Goal: Information Seeking & Learning: Check status

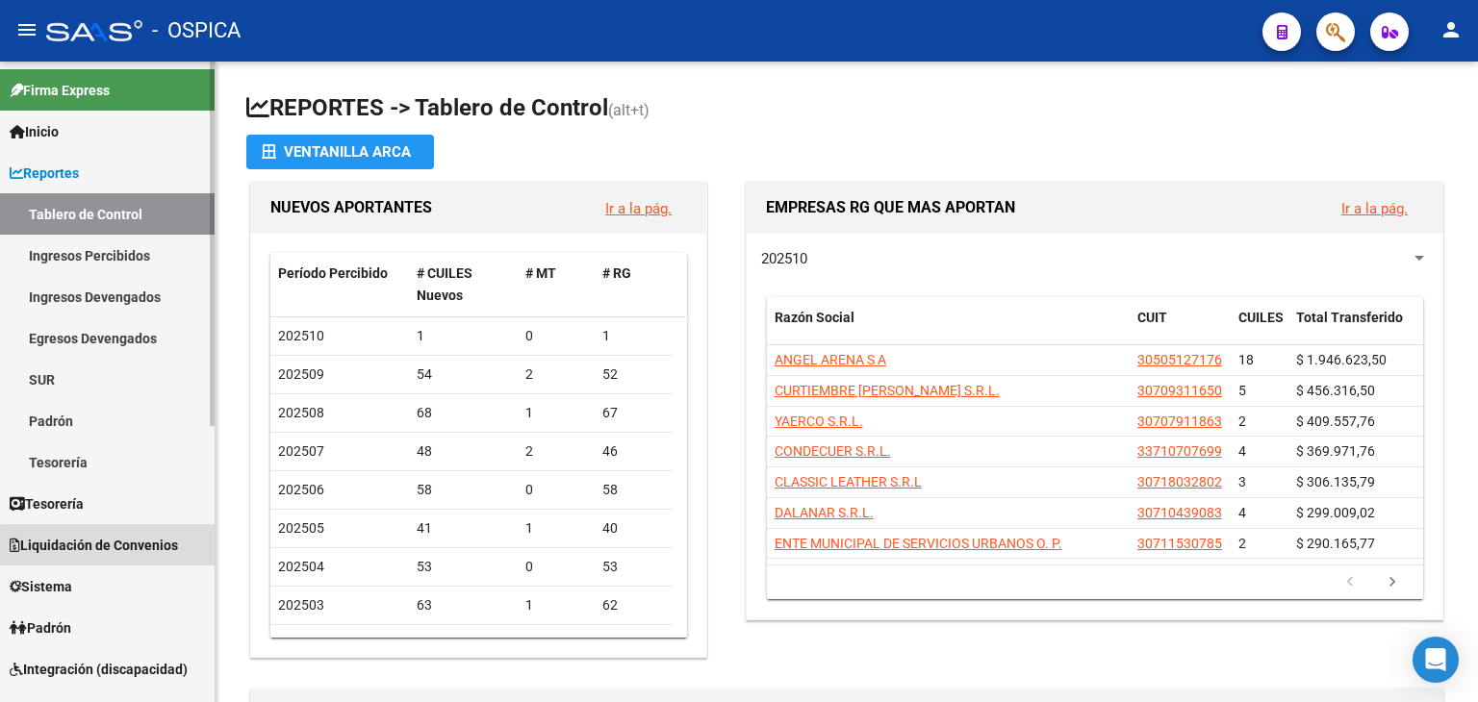
click at [117, 559] on link "Liquidación de Convenios" at bounding box center [107, 544] width 215 height 41
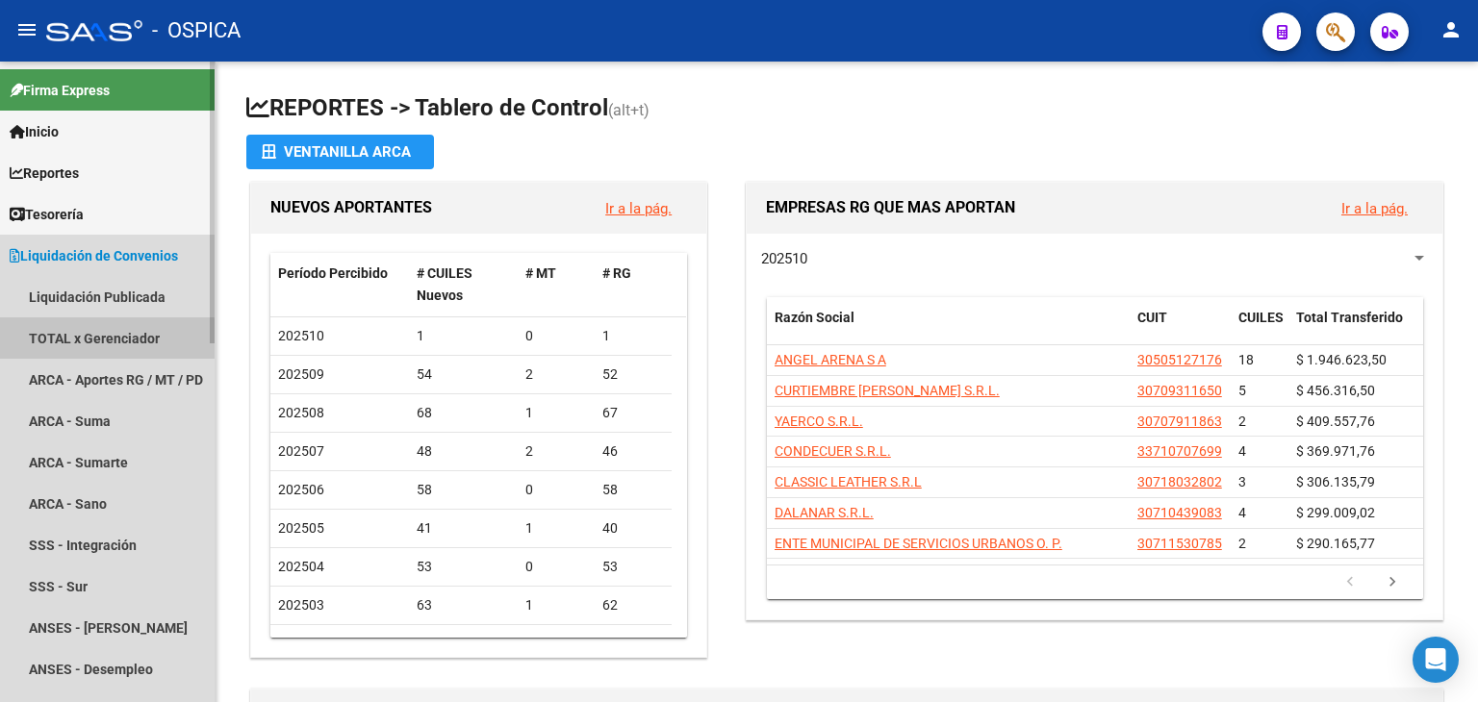
click at [89, 345] on link "TOTAL x Gerenciador" at bounding box center [107, 337] width 215 height 41
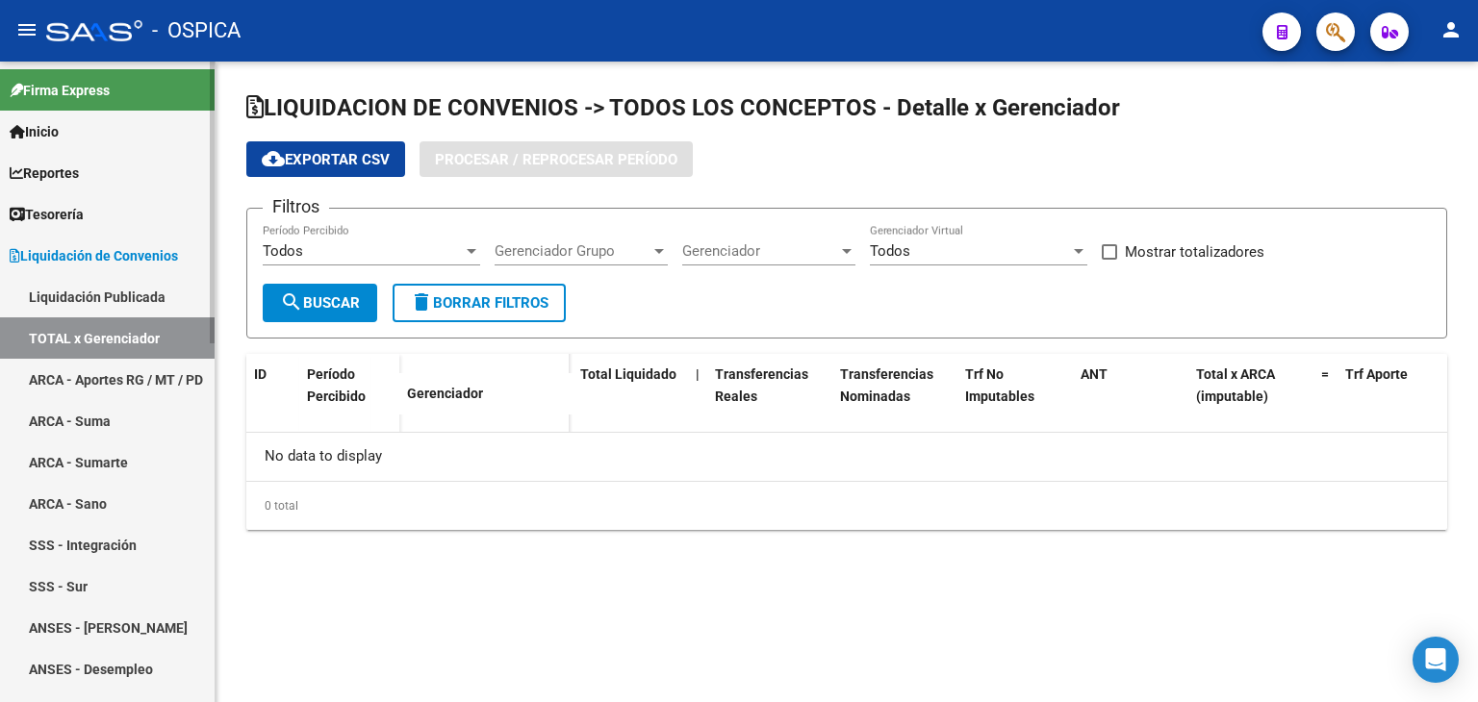
checkbox input "true"
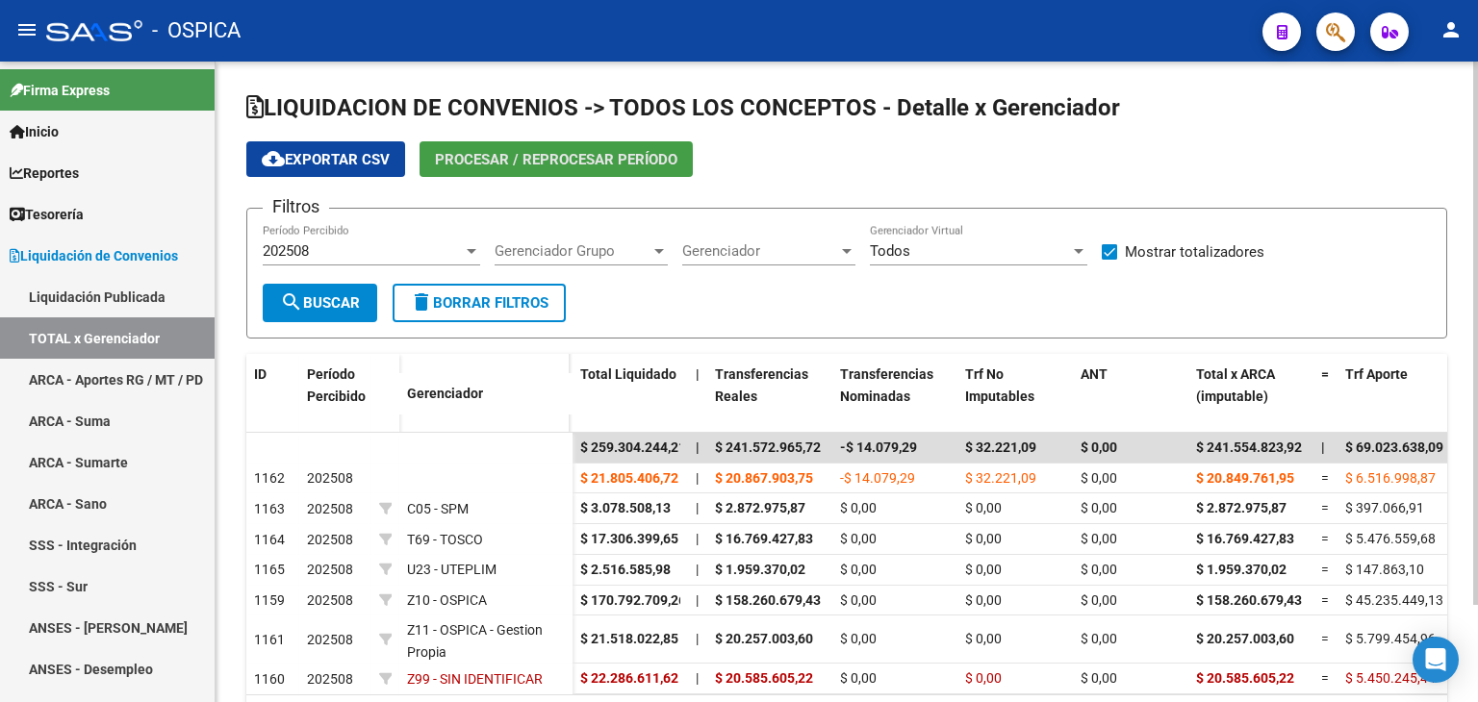
click at [466, 173] on button "Procesar / Reprocesar período" at bounding box center [555, 159] width 273 height 36
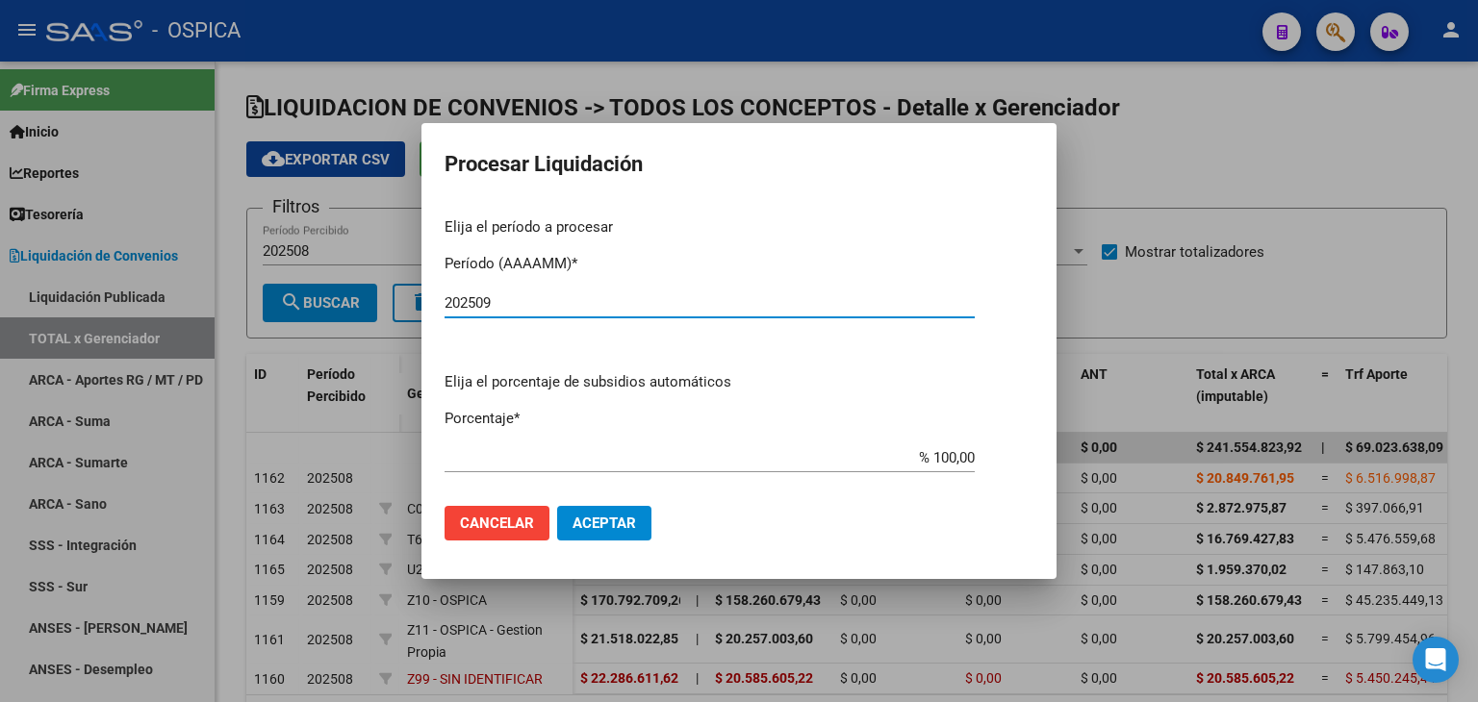
type input "202509"
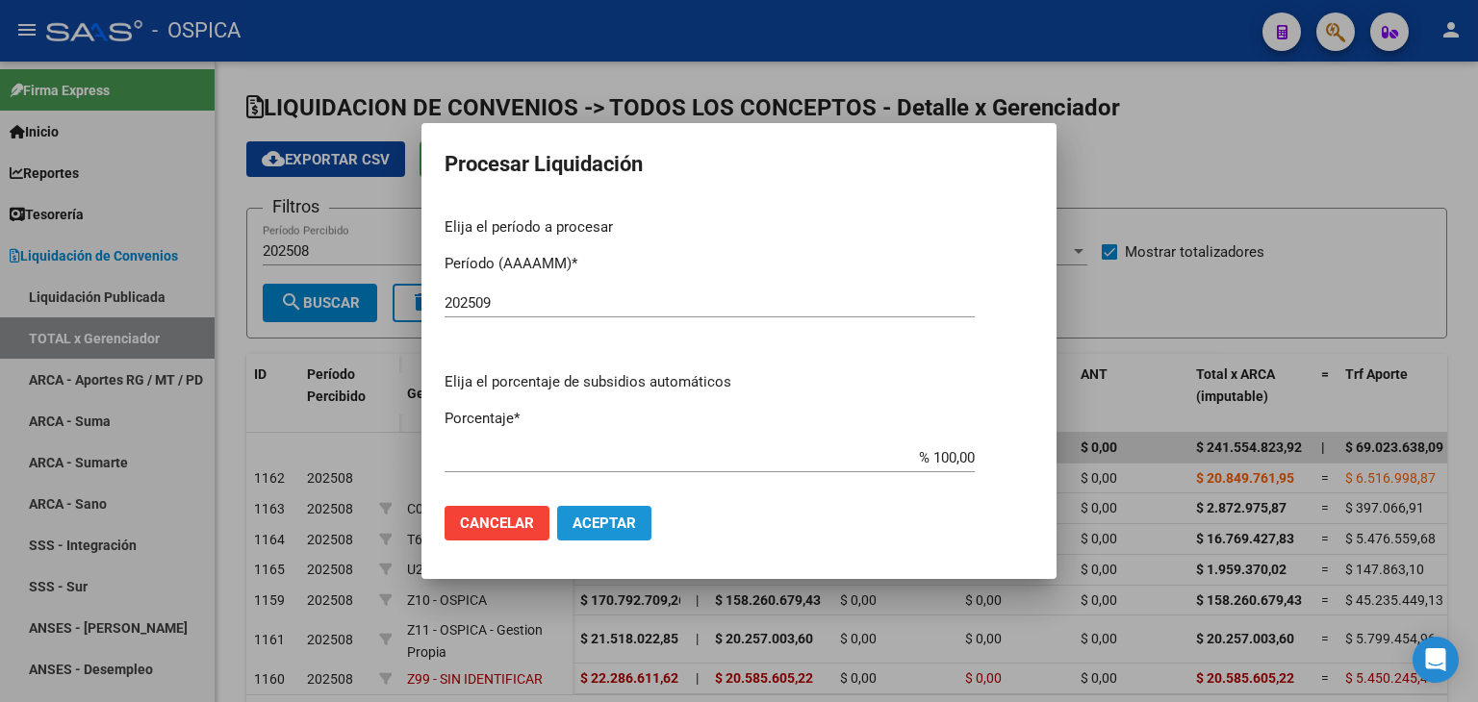
click at [585, 525] on span "Aceptar" at bounding box center [603, 523] width 63 height 17
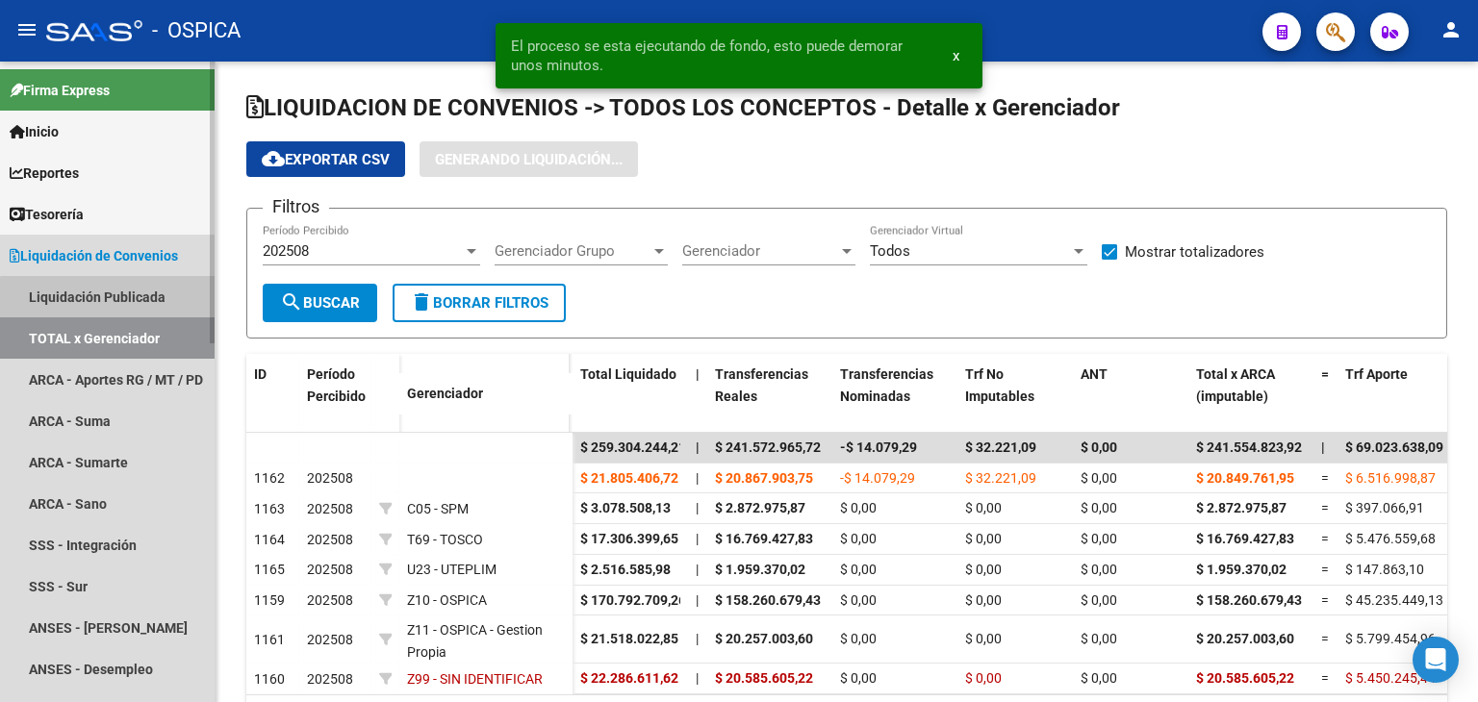
click at [121, 299] on link "Liquidación Publicada" at bounding box center [107, 296] width 215 height 41
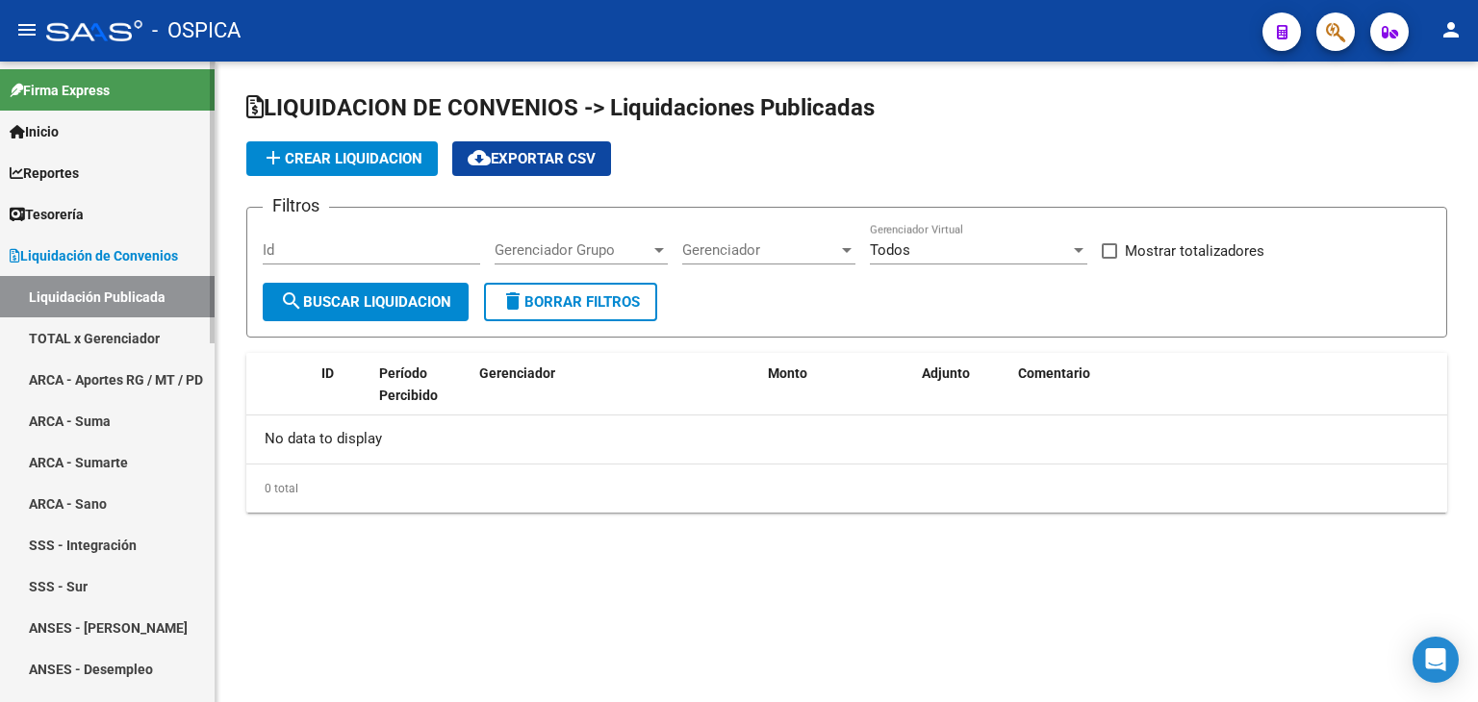
checkbox input "true"
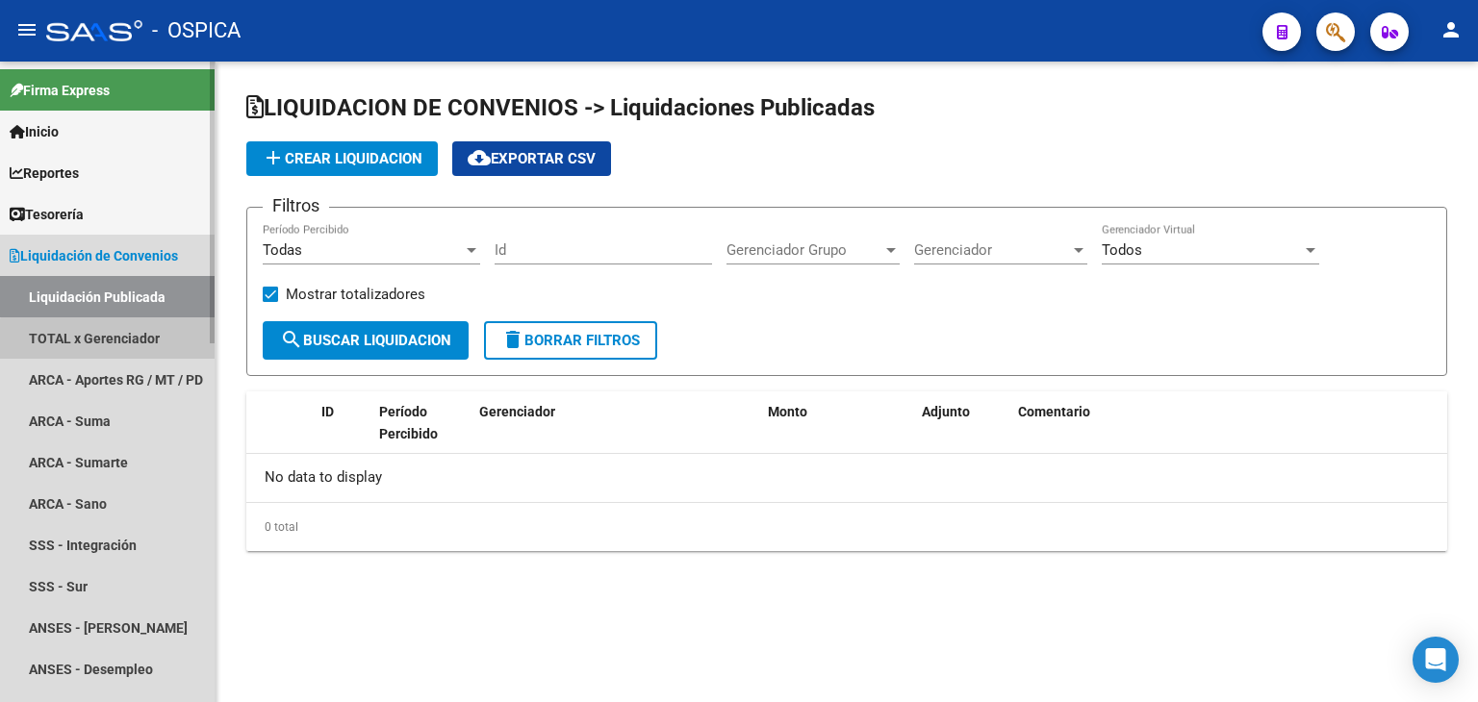
click at [115, 344] on link "TOTAL x Gerenciador" at bounding box center [107, 337] width 215 height 41
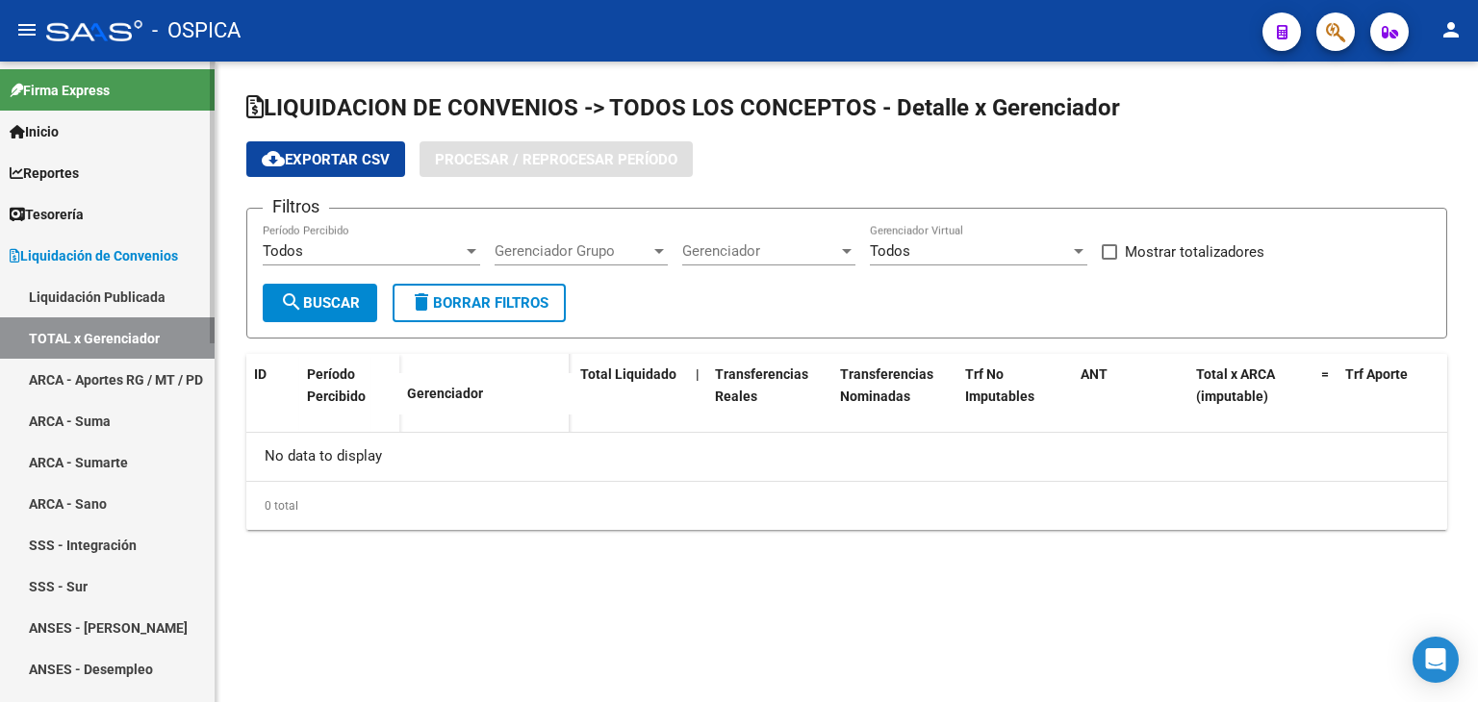
checkbox input "true"
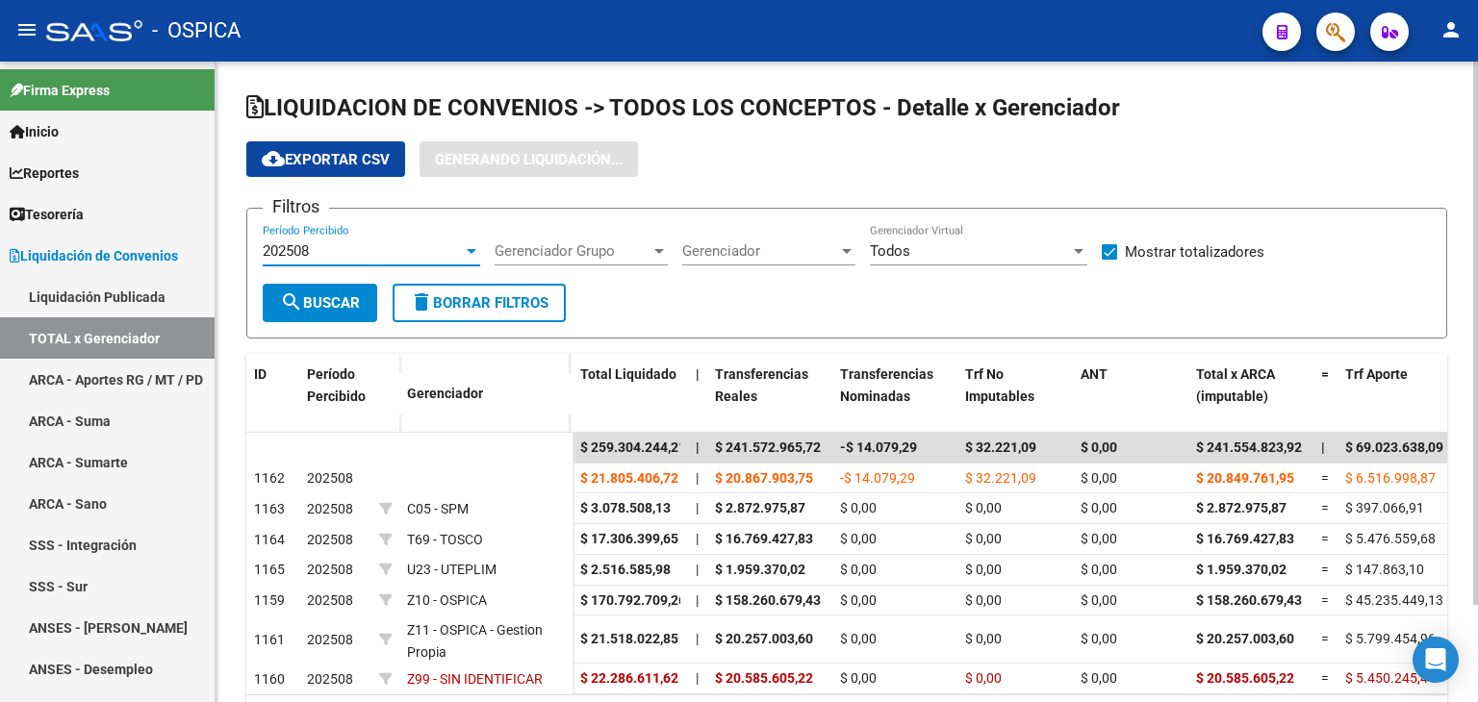
click at [471, 252] on div at bounding box center [472, 251] width 10 height 5
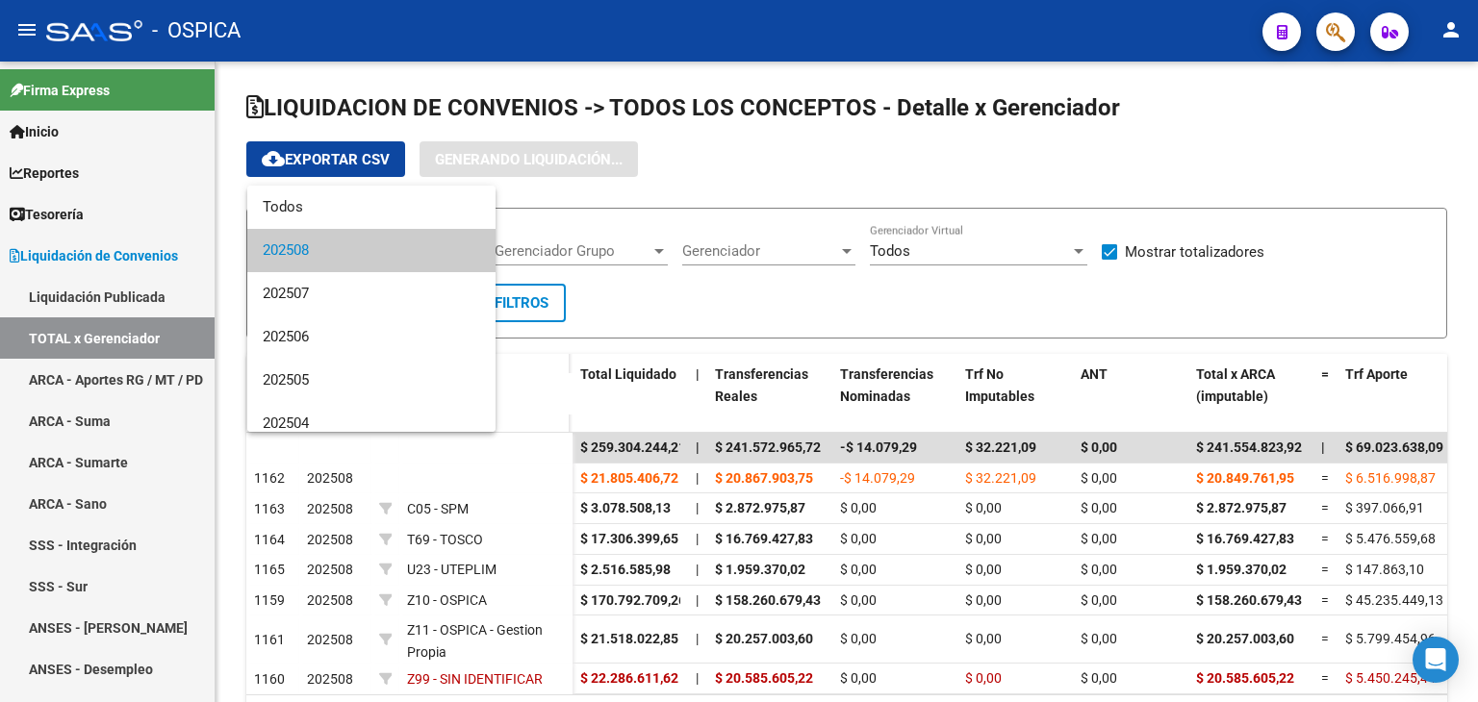
click at [81, 374] on div at bounding box center [739, 351] width 1478 height 702
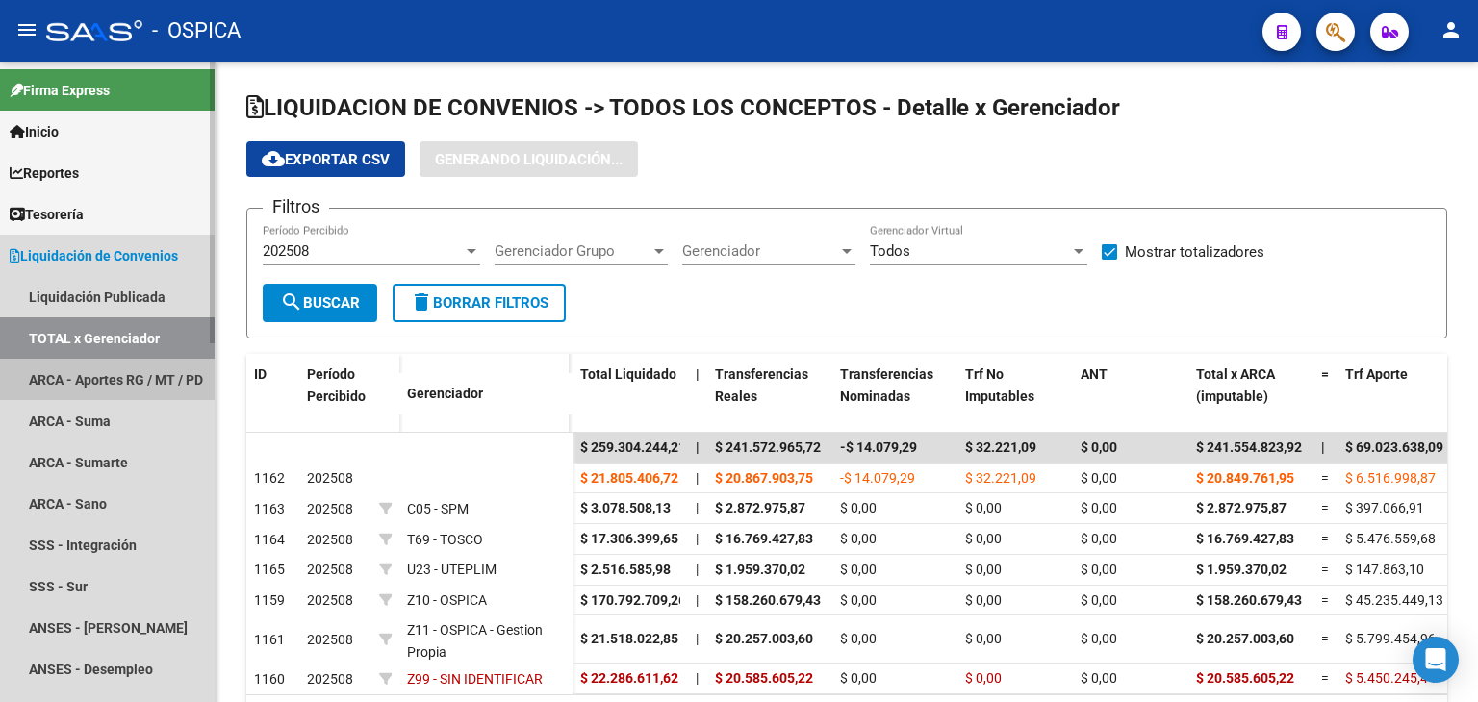
click at [104, 364] on link "ARCA - Aportes RG / MT / PD" at bounding box center [107, 379] width 215 height 41
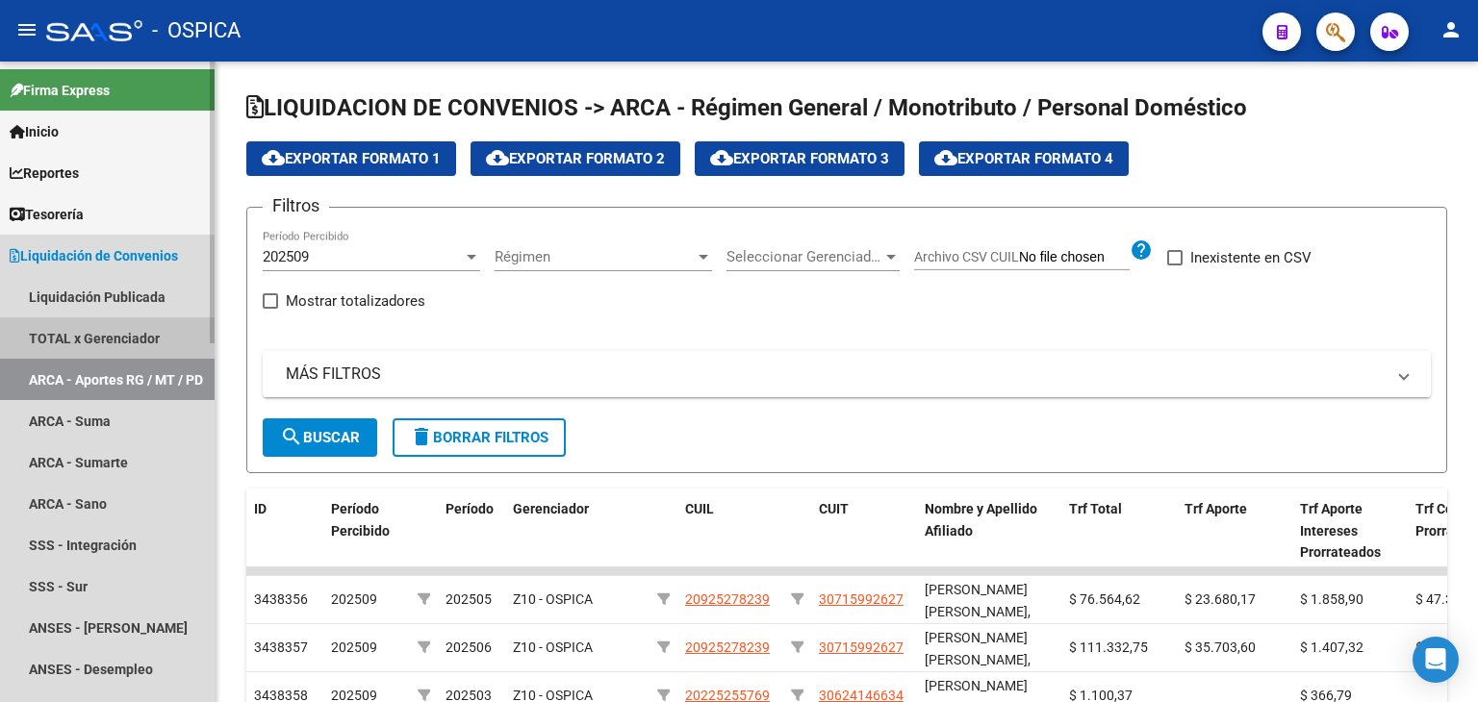
click at [133, 324] on link "TOTAL x Gerenciador" at bounding box center [107, 337] width 215 height 41
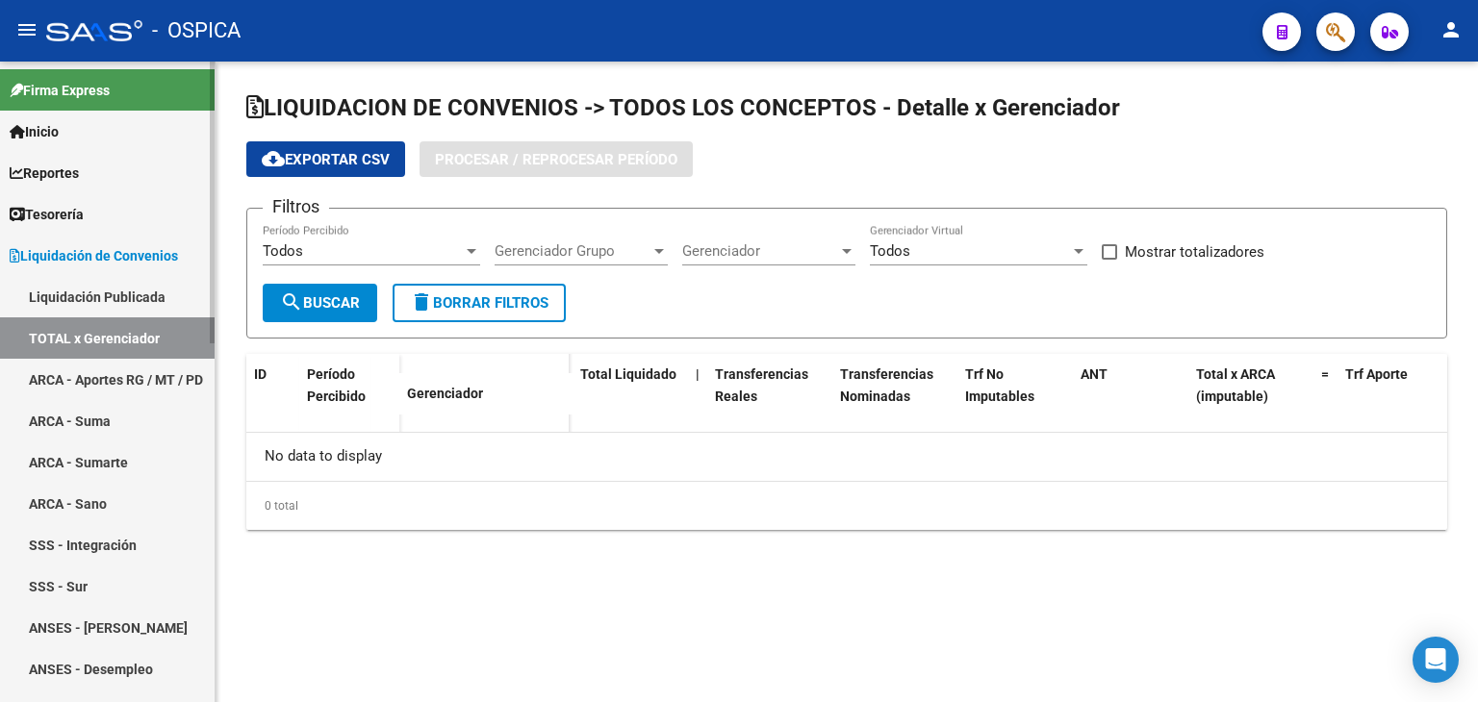
checkbox input "true"
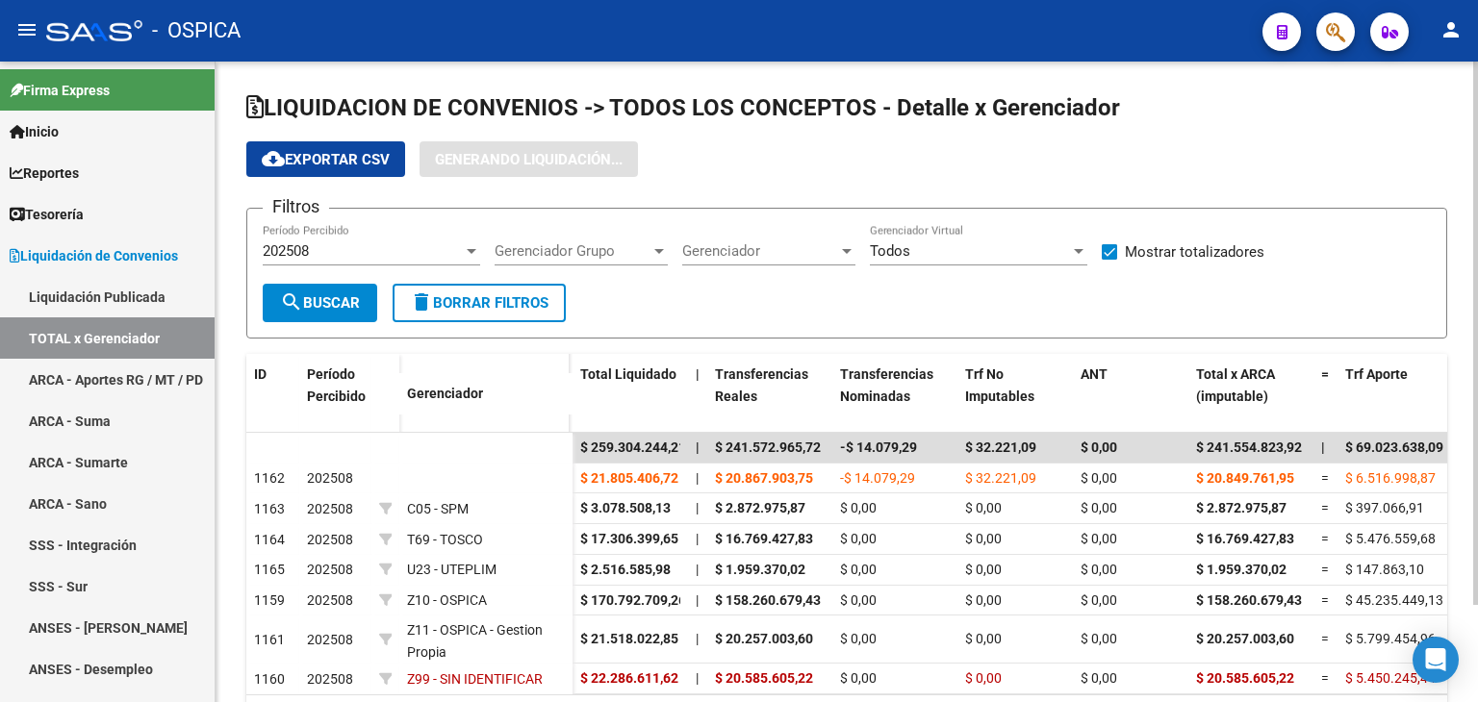
click at [471, 254] on div at bounding box center [471, 250] width 17 height 15
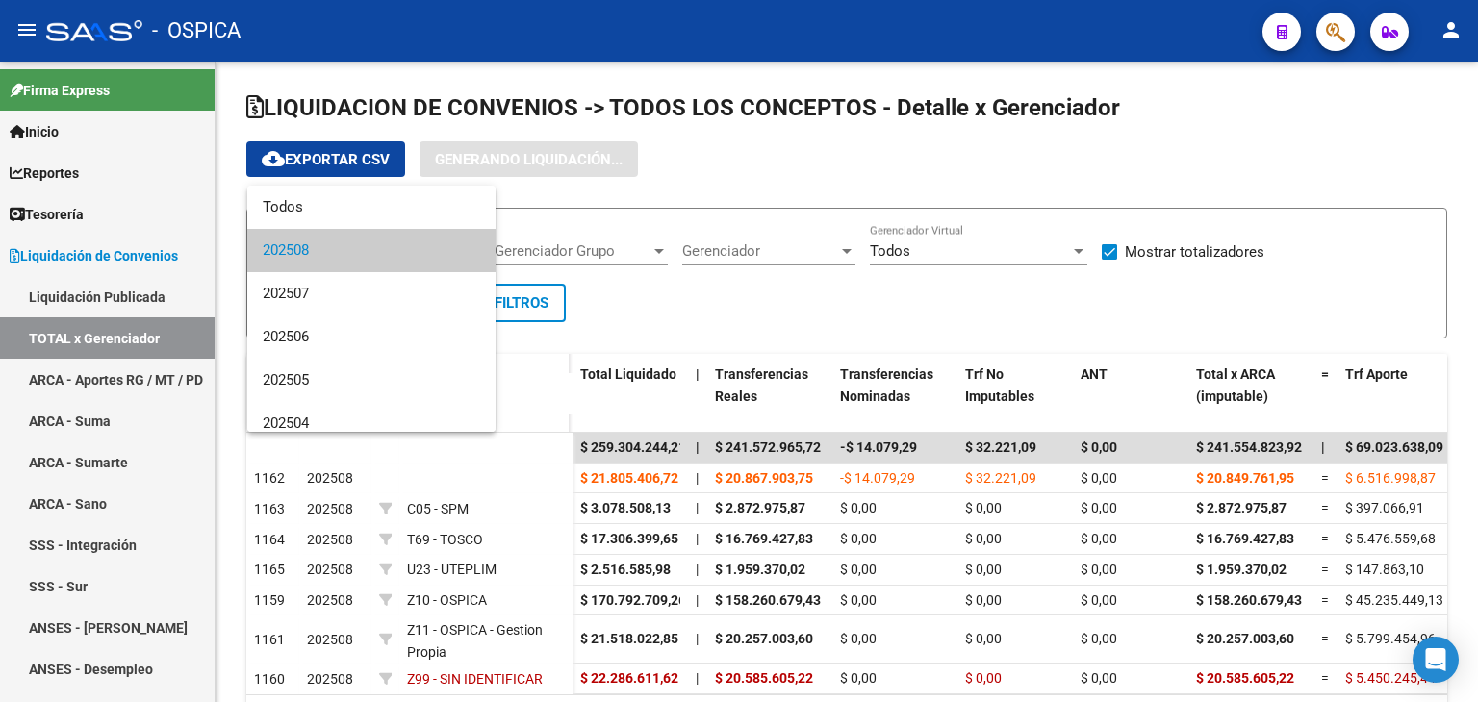
click at [106, 422] on div at bounding box center [739, 351] width 1478 height 702
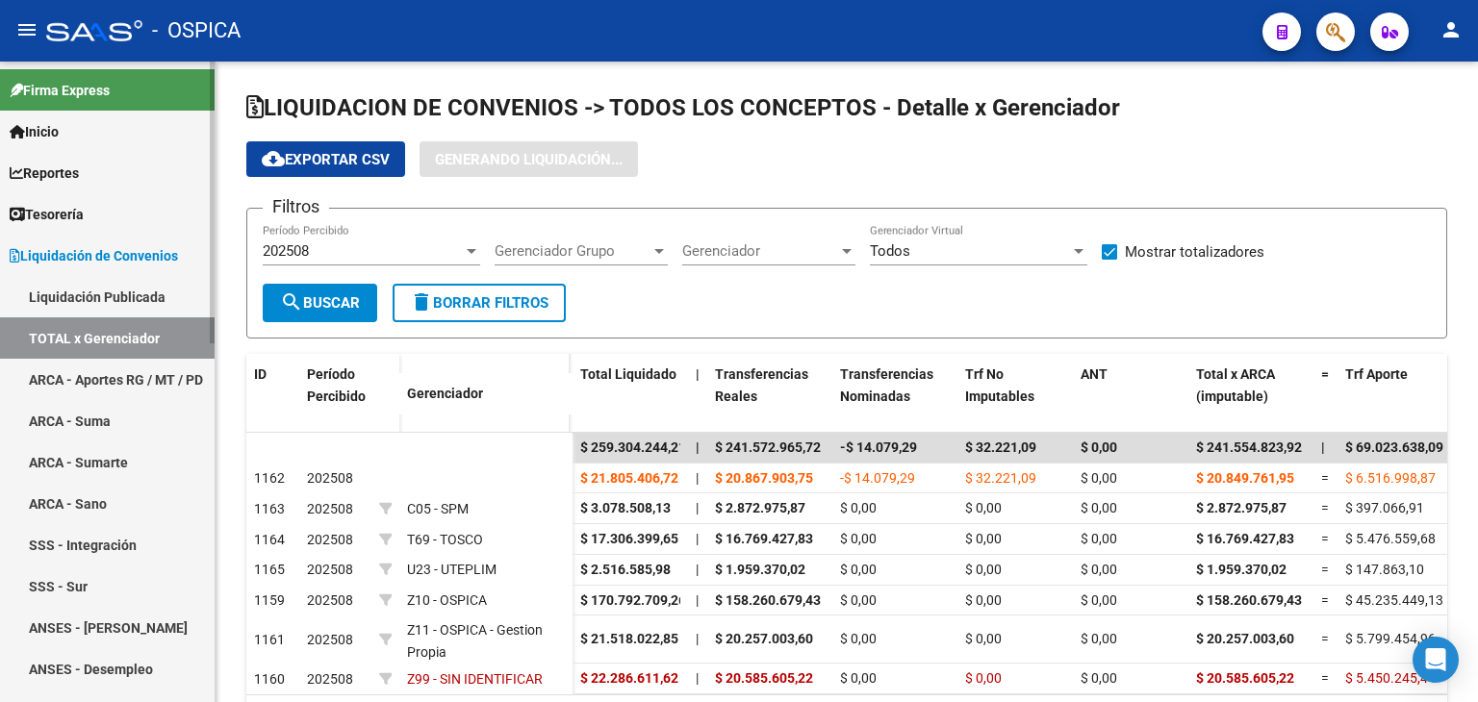
click at [95, 417] on link "ARCA - Suma" at bounding box center [107, 420] width 215 height 41
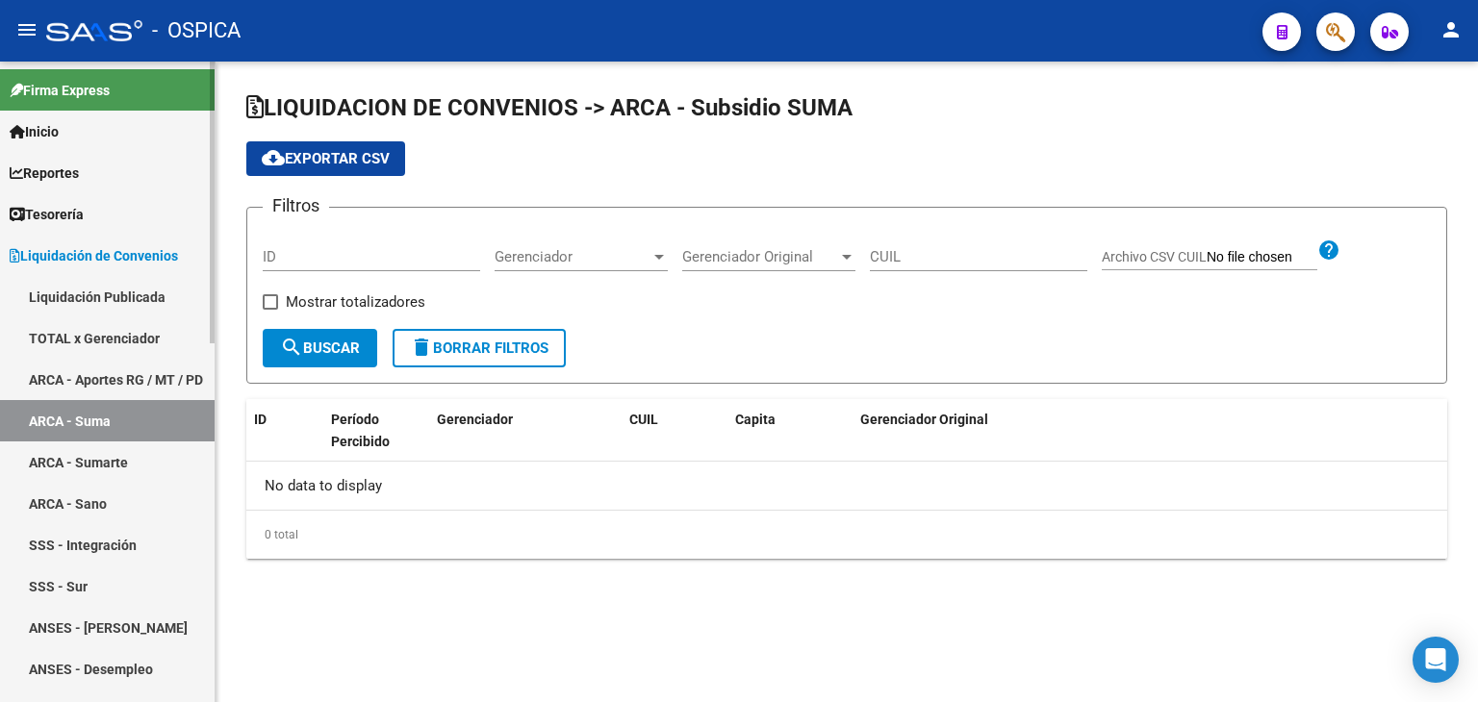
checkbox input "true"
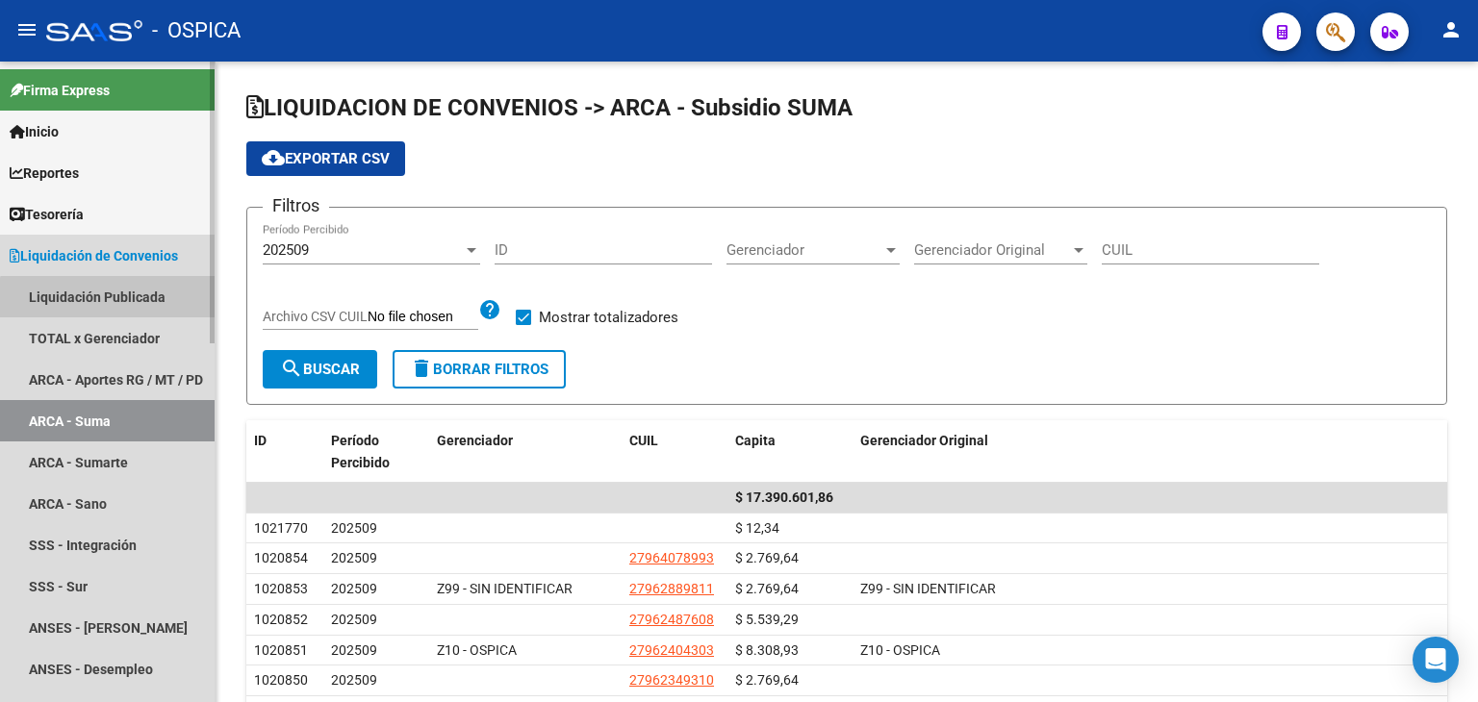
click at [146, 307] on link "Liquidación Publicada" at bounding box center [107, 296] width 215 height 41
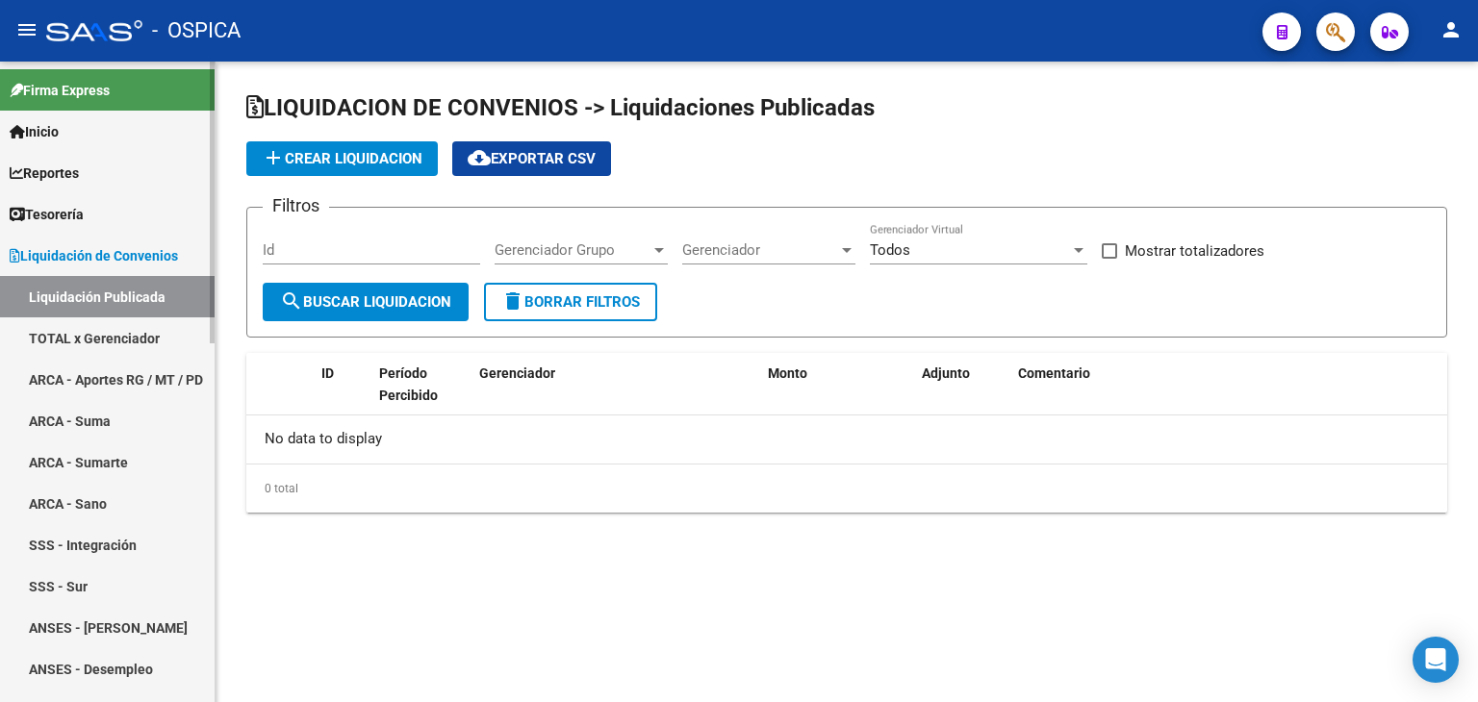
checkbox input "true"
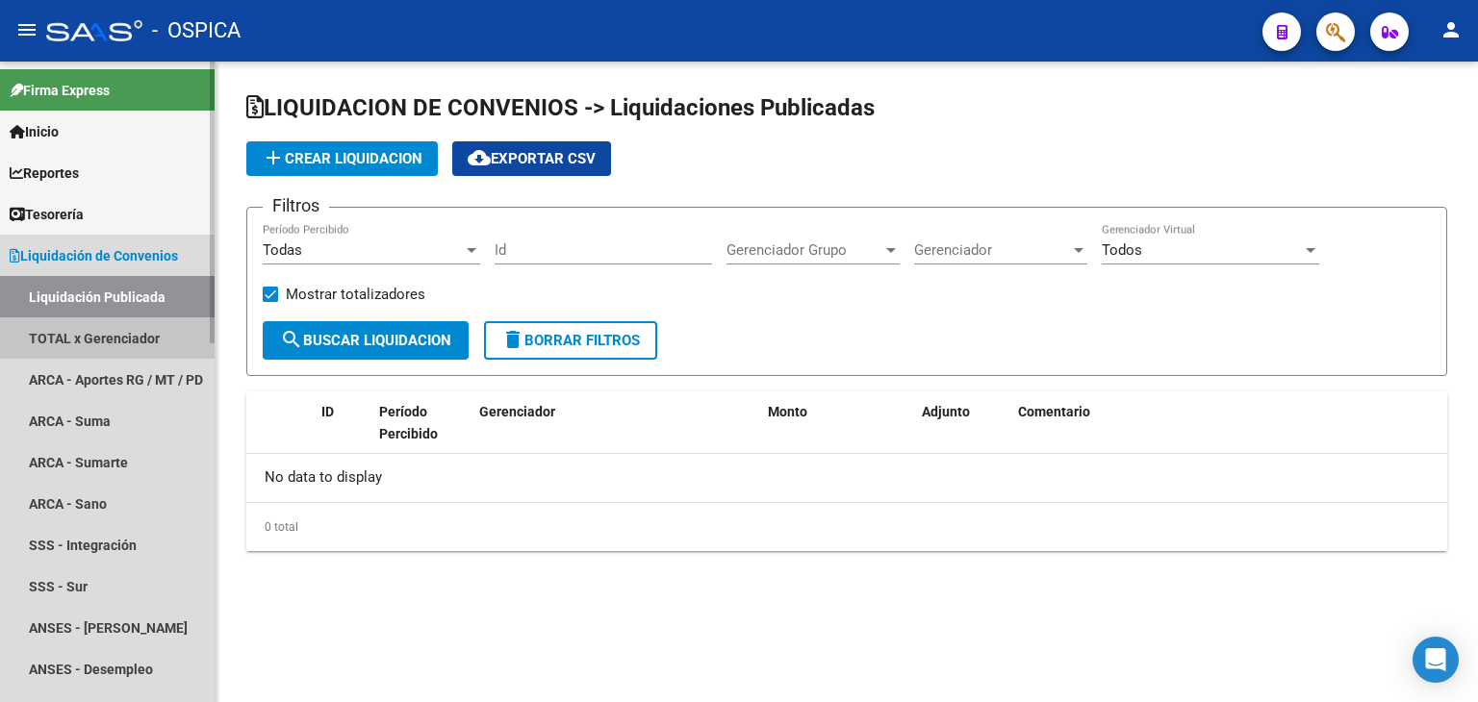
click at [96, 328] on link "TOTAL x Gerenciador" at bounding box center [107, 337] width 215 height 41
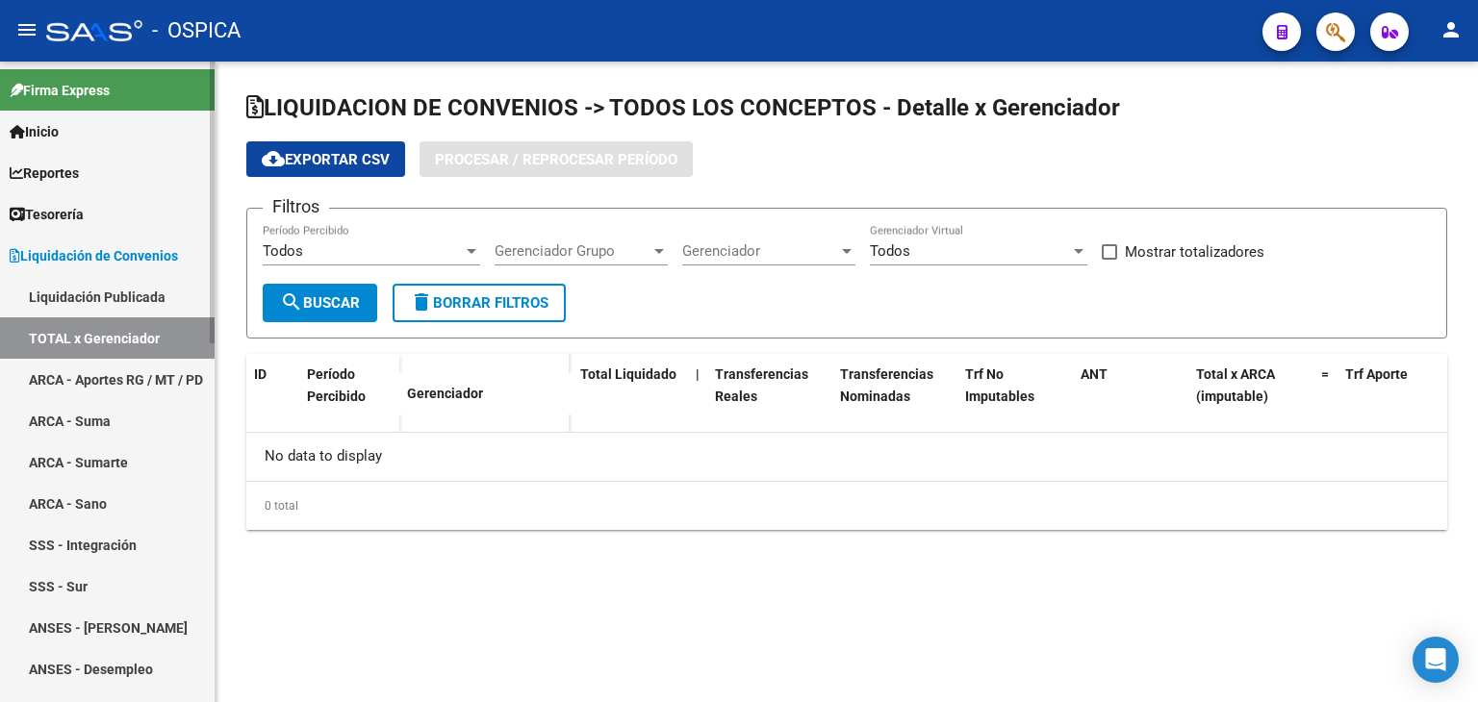
checkbox input "true"
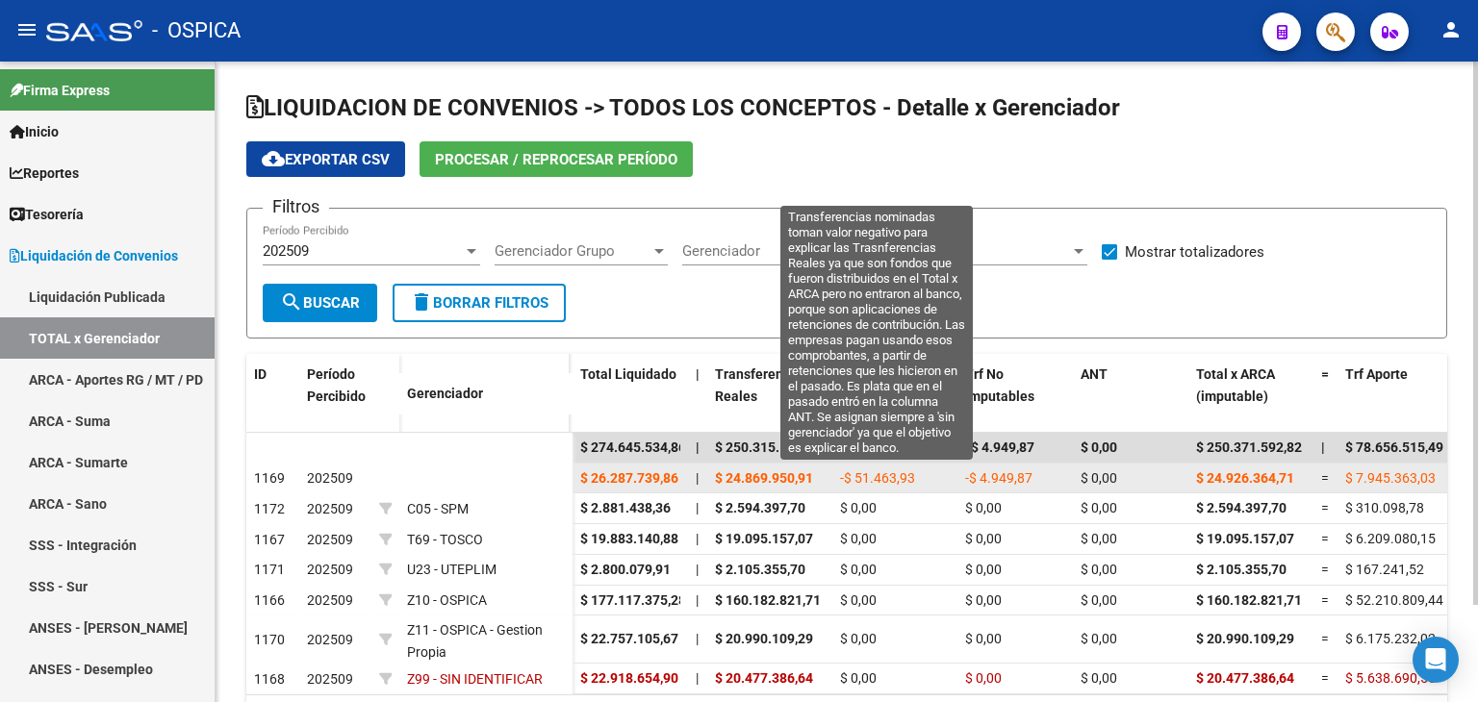
click at [881, 482] on span "-$ 51.463,93" at bounding box center [877, 477] width 75 height 15
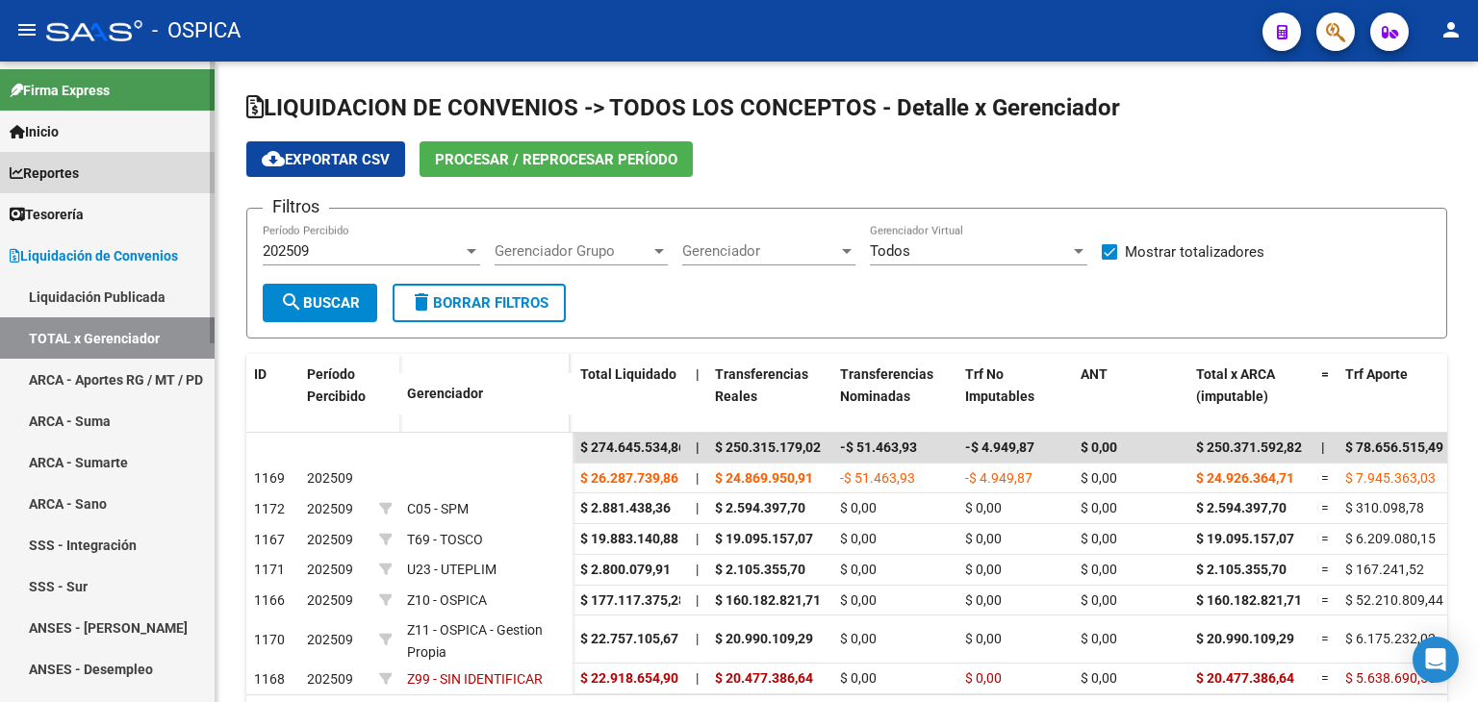
click at [58, 165] on span "Reportes" at bounding box center [44, 173] width 69 height 21
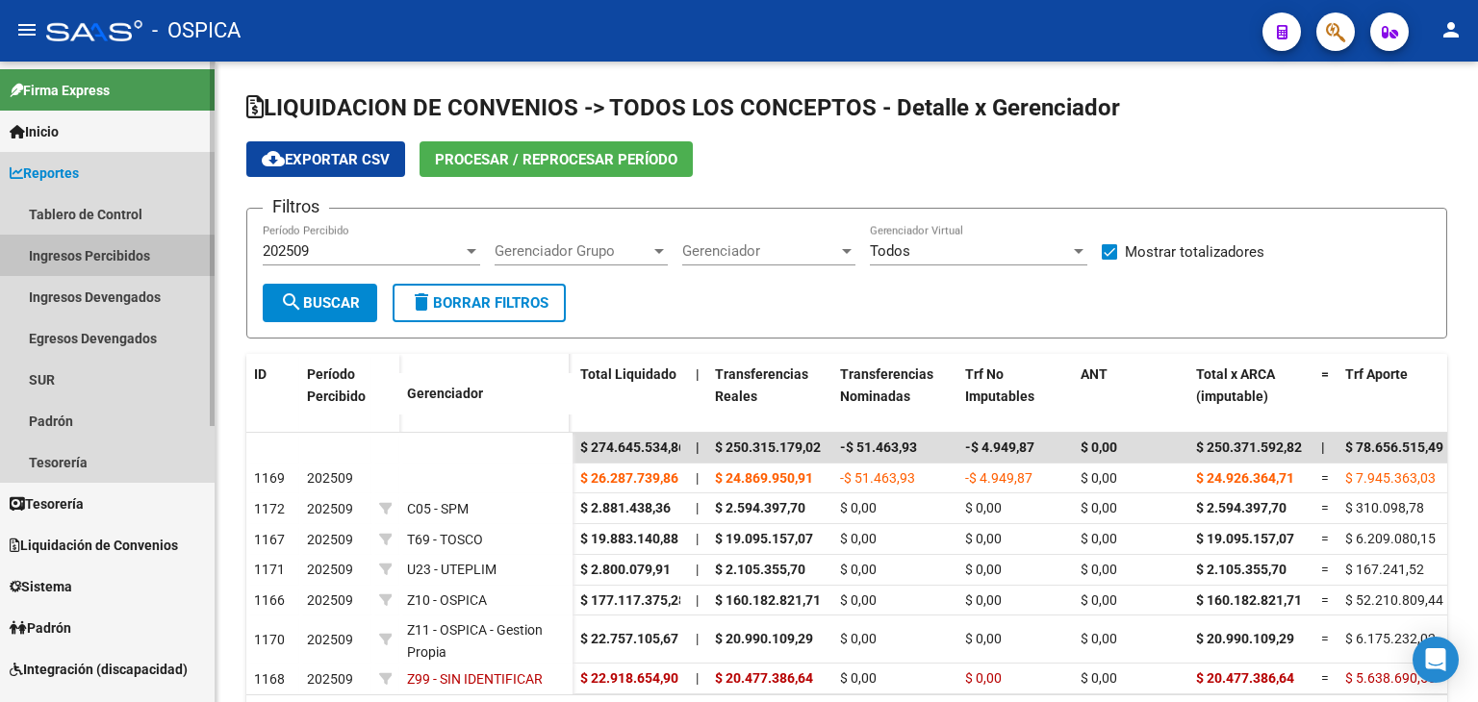
click at [95, 257] on link "Ingresos Percibidos" at bounding box center [107, 255] width 215 height 41
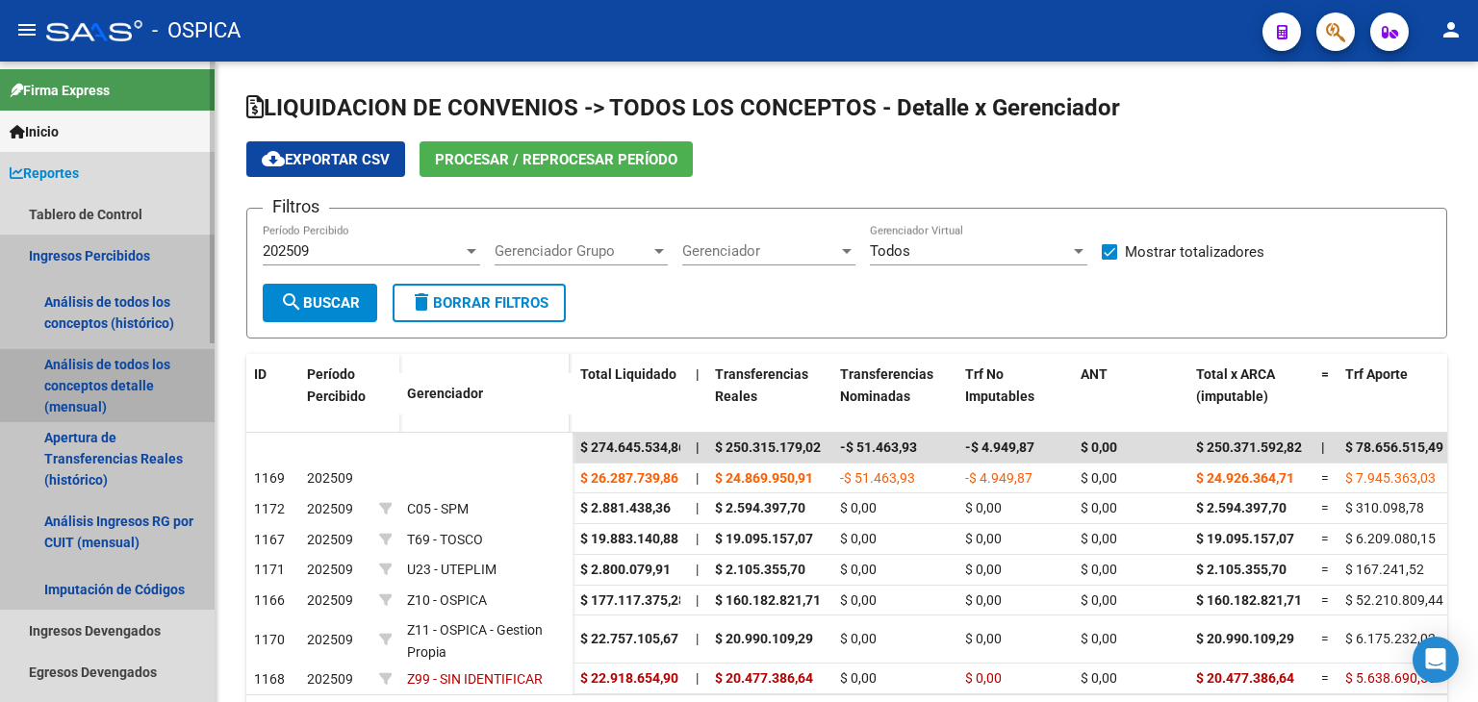
click at [117, 392] on link "Análisis de todos los conceptos detalle (mensual)" at bounding box center [107, 385] width 215 height 73
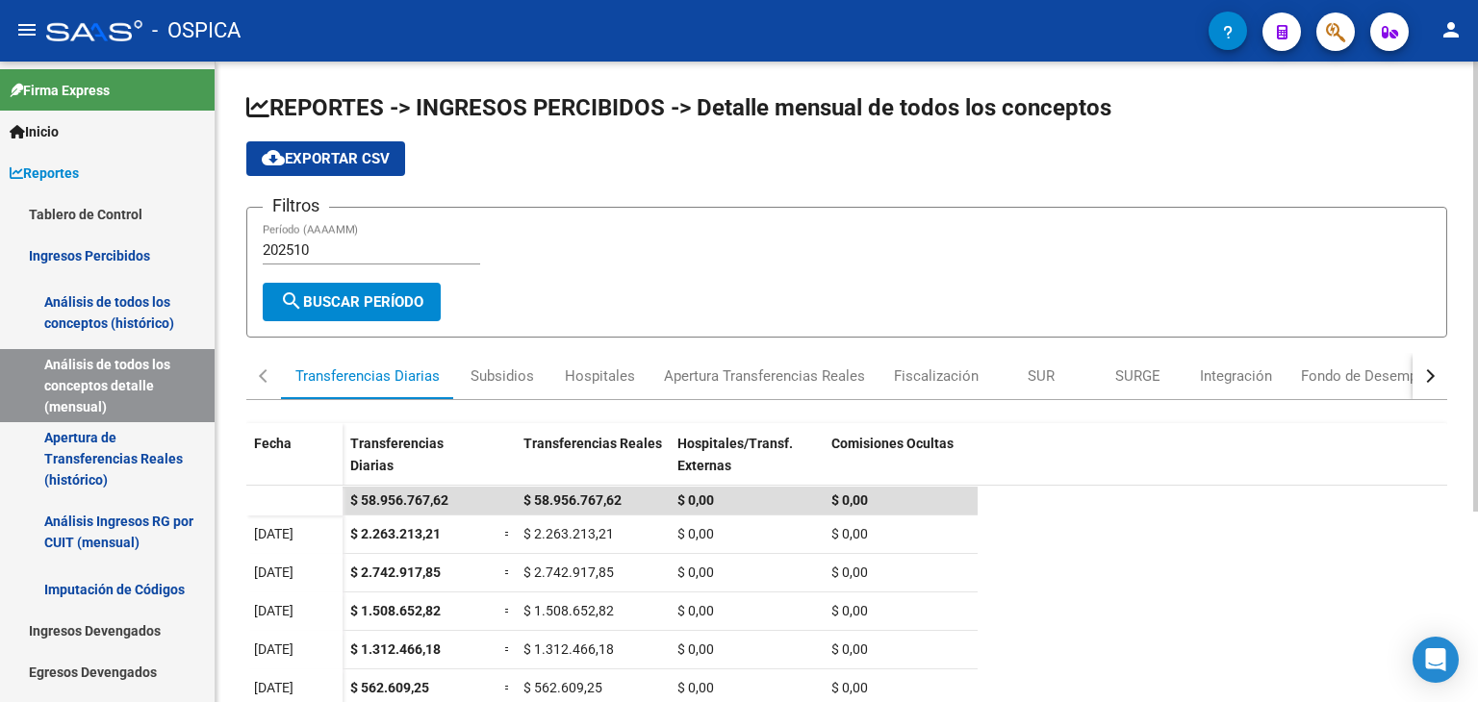
drag, startPoint x: 366, startPoint y: 235, endPoint x: 376, endPoint y: 258, distance: 25.4
click at [376, 258] on div "202510 Período (AAAAMM)" at bounding box center [371, 243] width 217 height 41
click at [612, 382] on div "Hospitales" at bounding box center [600, 376] width 70 height 21
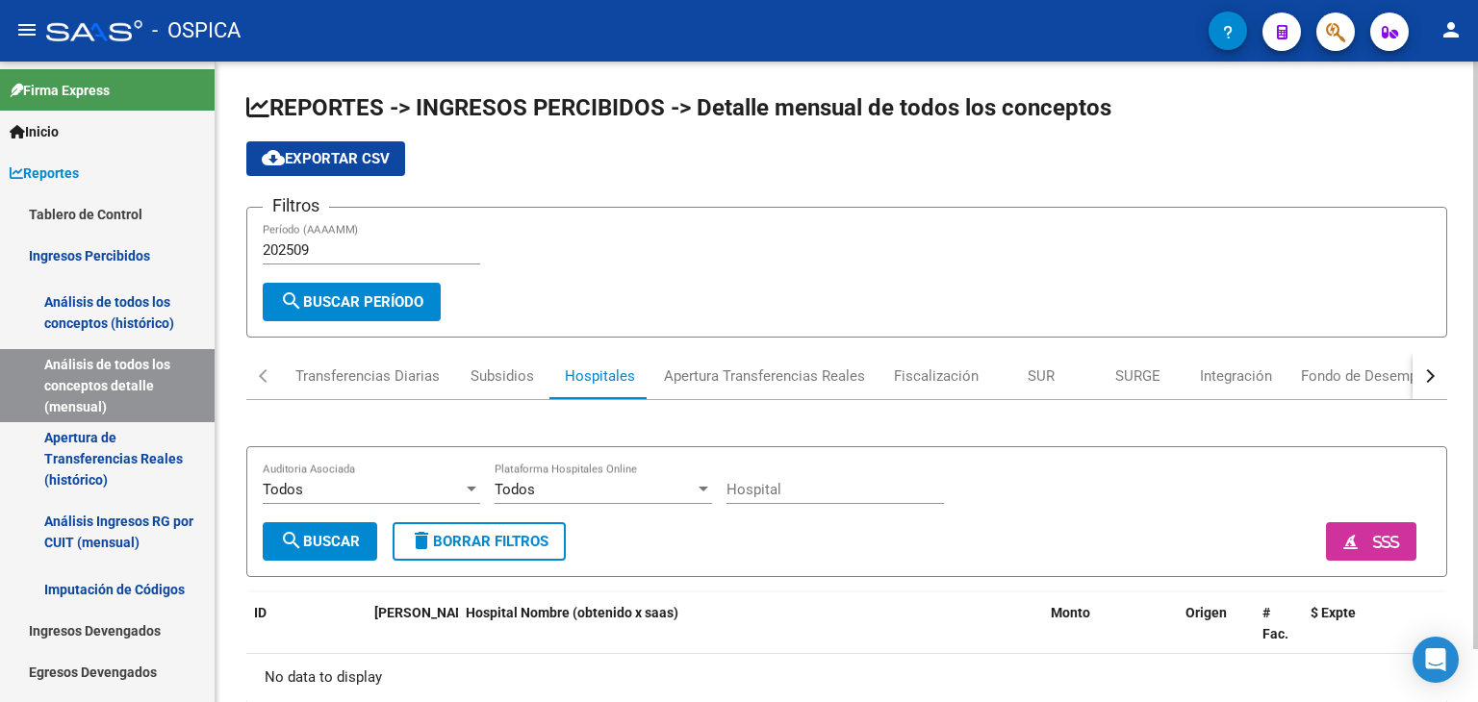
scroll to position [58, 0]
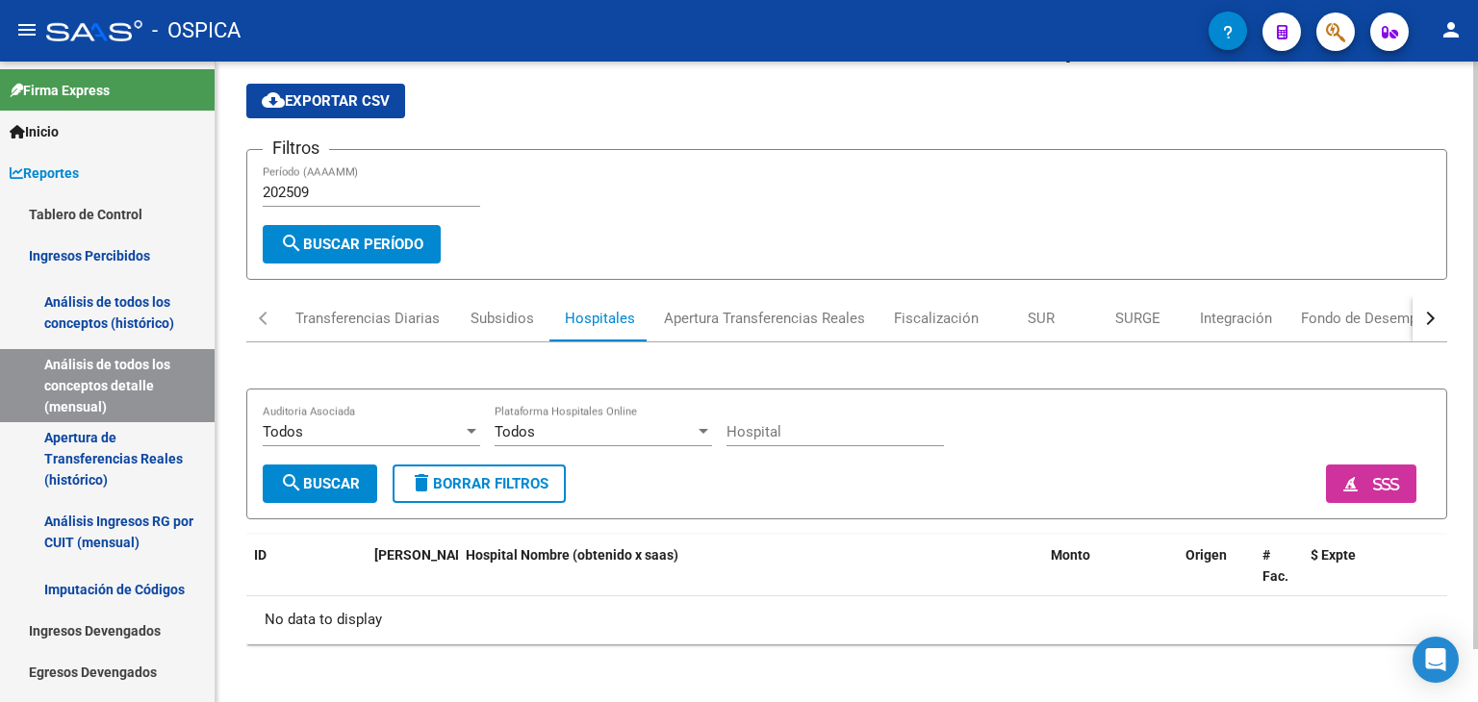
click at [1477, 684] on div at bounding box center [1475, 382] width 5 height 641
click at [498, 317] on div "Subsidios" at bounding box center [501, 318] width 63 height 21
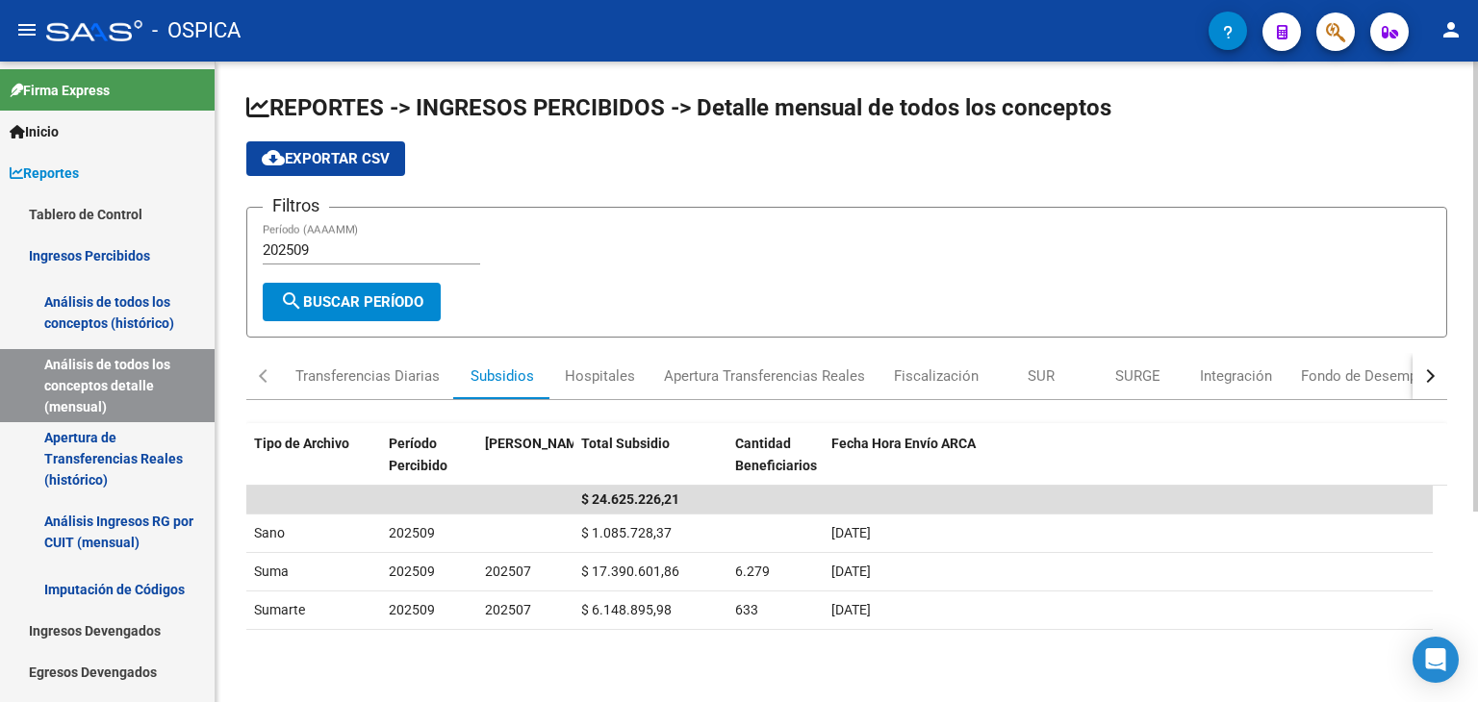
click at [317, 245] on input "202509" at bounding box center [371, 249] width 217 height 17
type input "202510"
click at [354, 308] on span "search Buscar Período" at bounding box center [351, 301] width 143 height 17
click at [1133, 377] on div "SURGE" at bounding box center [1137, 376] width 45 height 21
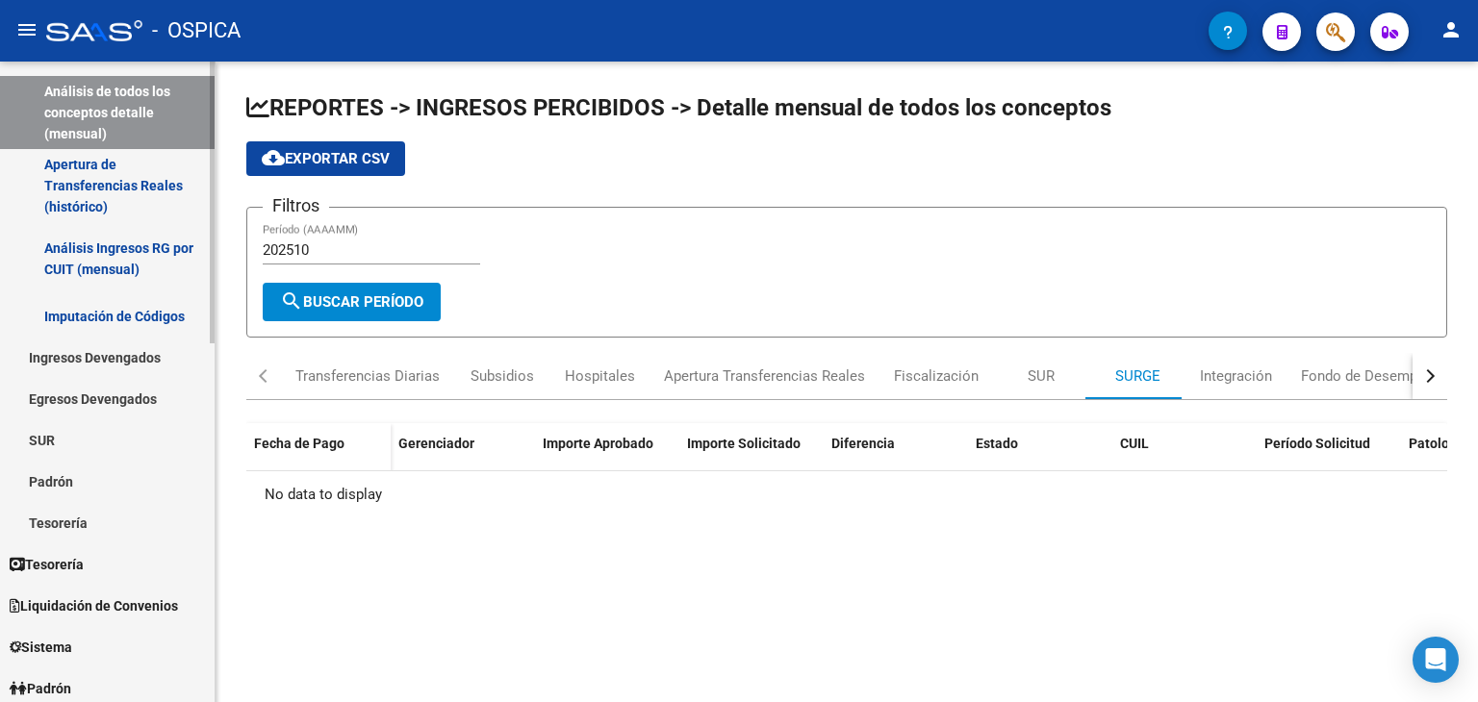
scroll to position [297, 0]
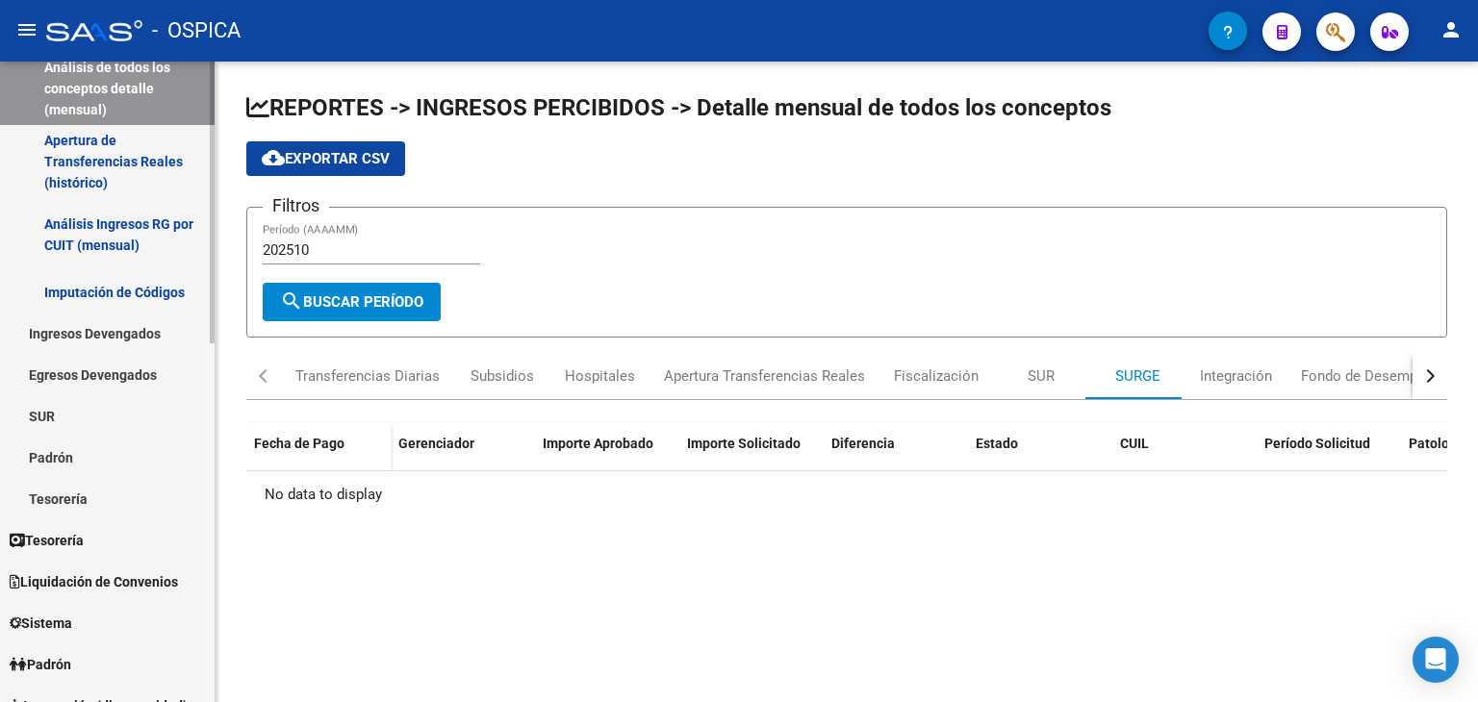
click at [215, 405] on mat-sidenav-container "Firma Express Inicio Calendario SSS Instructivos Contacto OS Reportes Tablero d…" at bounding box center [739, 382] width 1478 height 641
click at [111, 574] on span "Liquidación de Convenios" at bounding box center [94, 581] width 168 height 21
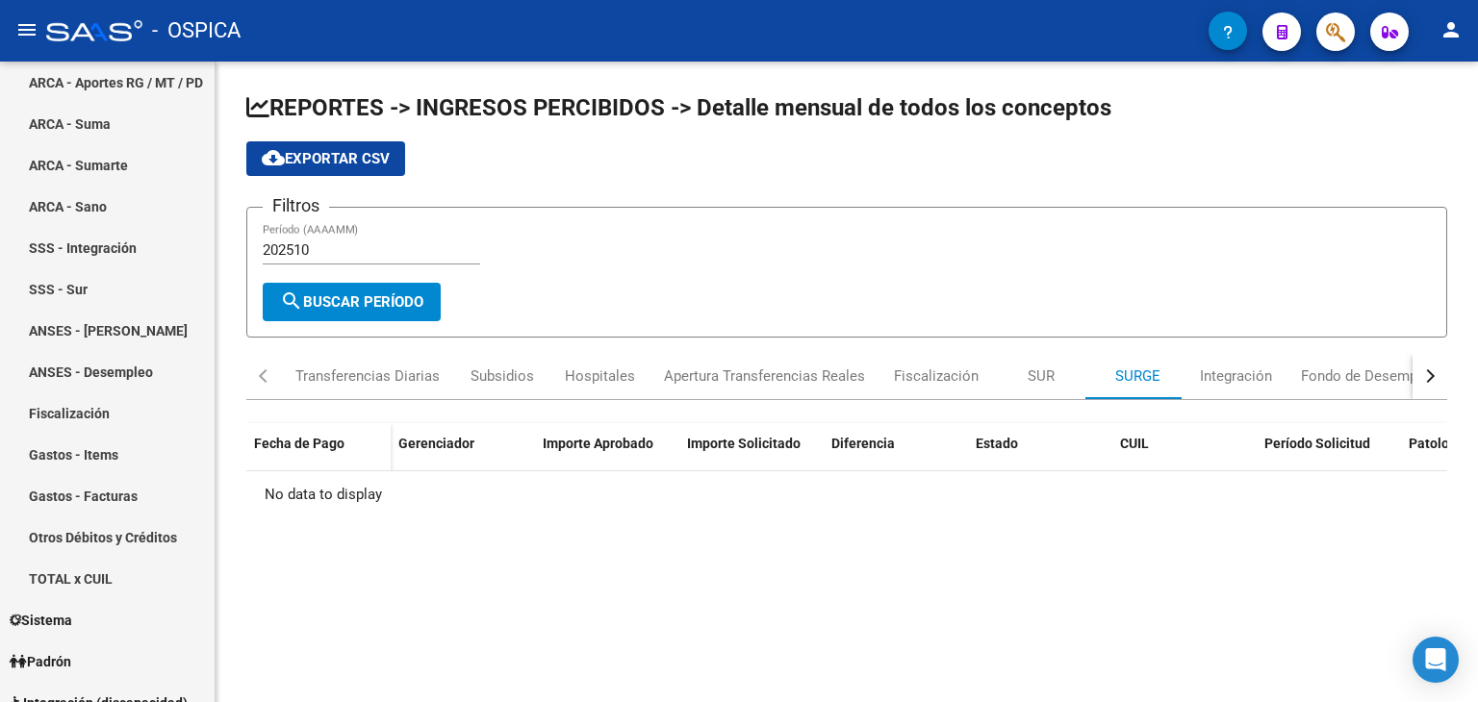
click at [215, 120] on mat-sidenav "Firma Express Inicio Calendario SSS Instructivos Contacto OS Reportes Tablero d…" at bounding box center [107, 382] width 215 height 641
click at [158, 74] on link "ARCA - Aportes RG / MT / PD" at bounding box center [107, 82] width 215 height 41
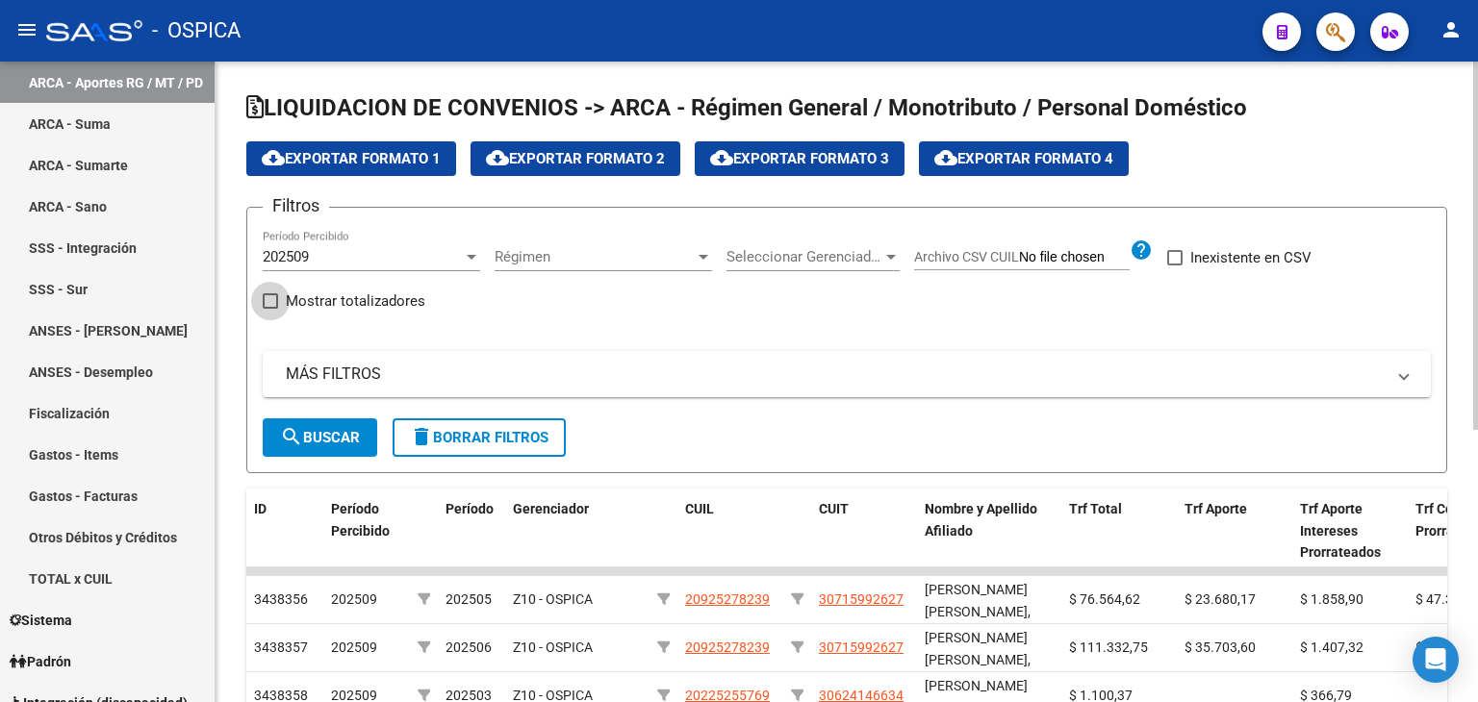
click at [267, 306] on span at bounding box center [270, 300] width 15 height 15
click at [269, 309] on input "Mostrar totalizadores" at bounding box center [269, 309] width 1 height 1
checkbox input "true"
click at [343, 447] on button "search Buscar" at bounding box center [320, 437] width 114 height 38
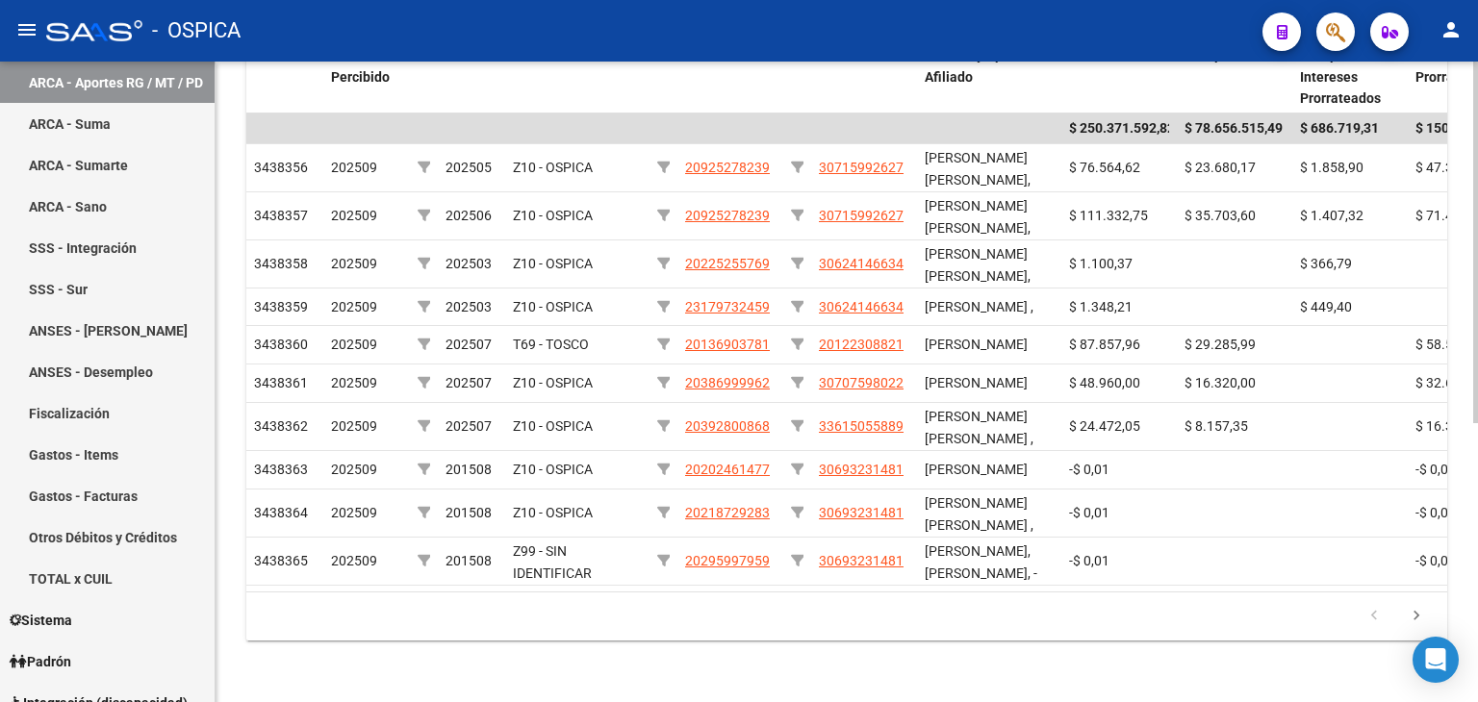
scroll to position [460, 0]
click at [1471, 577] on div "LIQUIDACION DE CONVENIOS -> ARCA - Régimen General / Monotributo / Personal Dom…" at bounding box center [848, 154] width 1267 height 1095
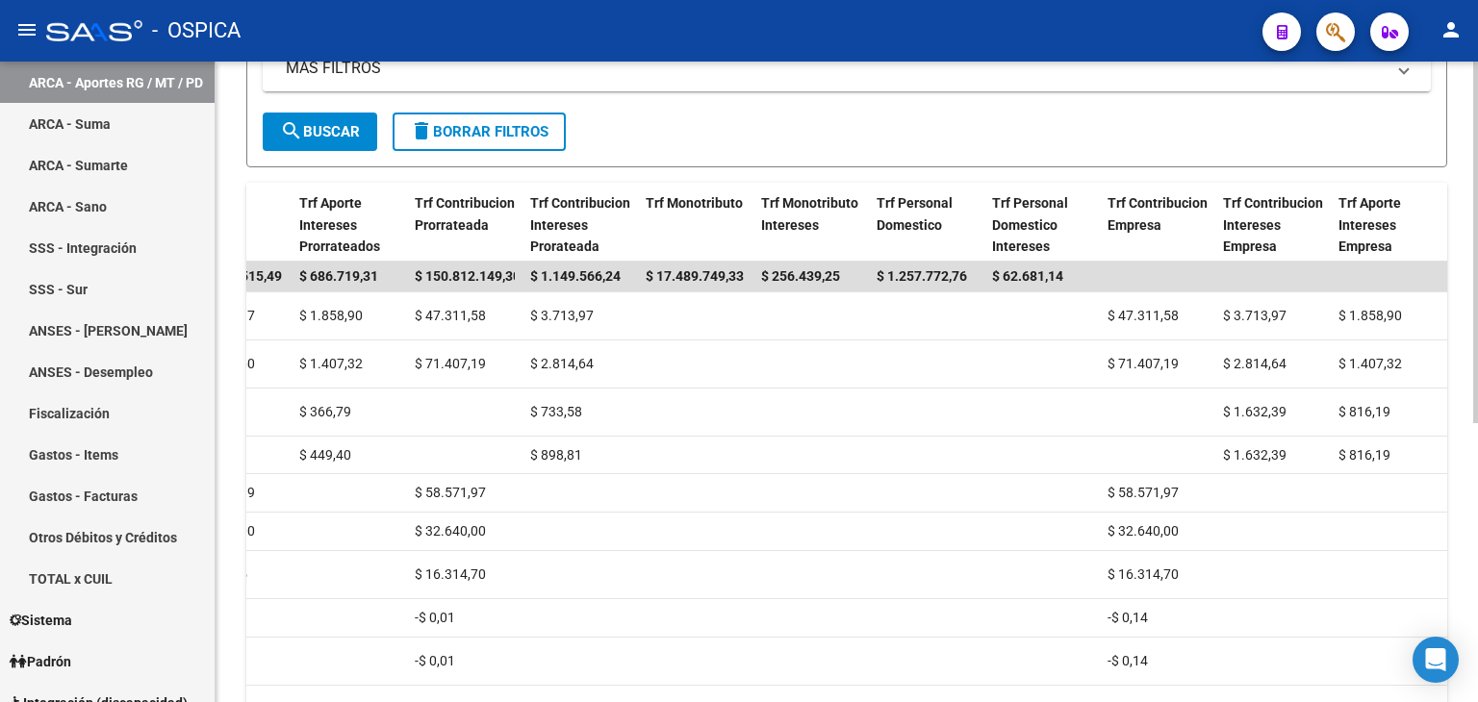
scroll to position [262, 0]
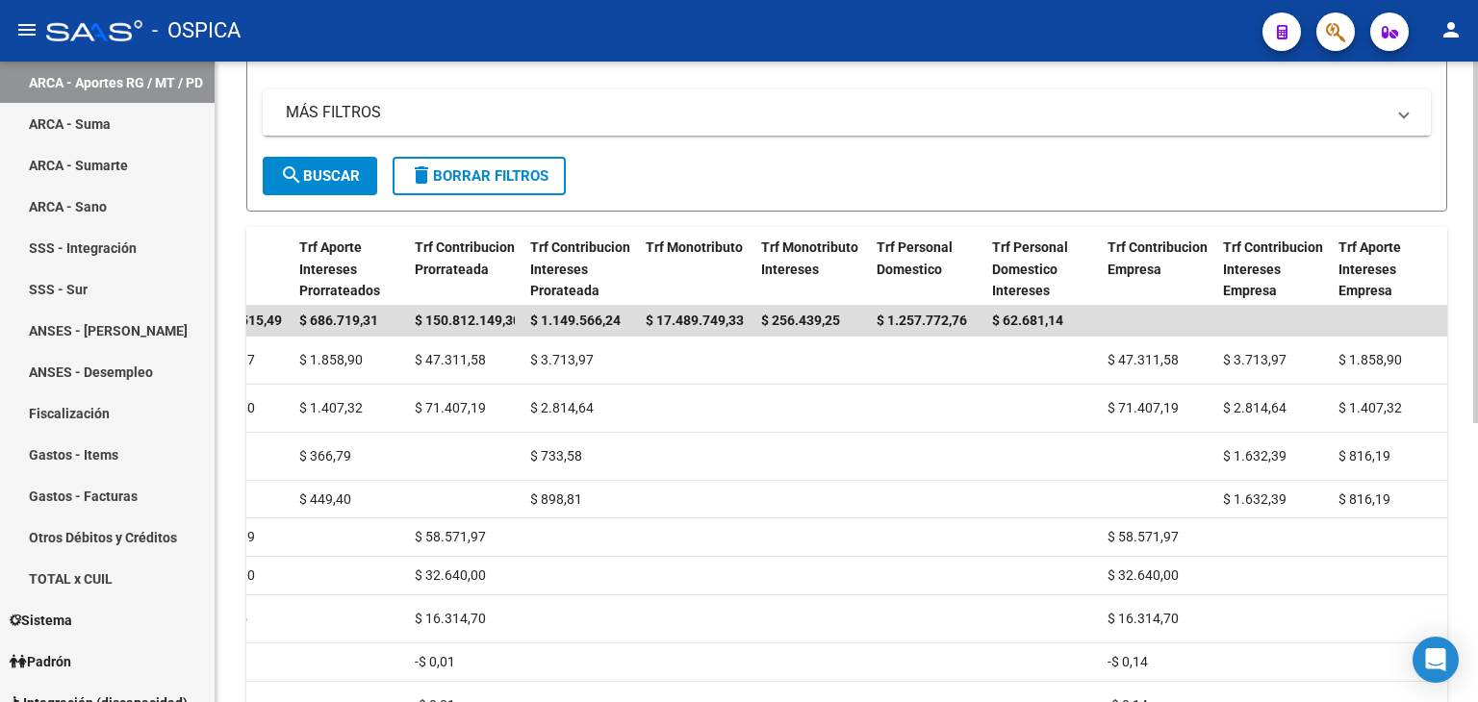
click at [1477, 269] on div at bounding box center [1475, 403] width 5 height 362
